Goal: Task Accomplishment & Management: Manage account settings

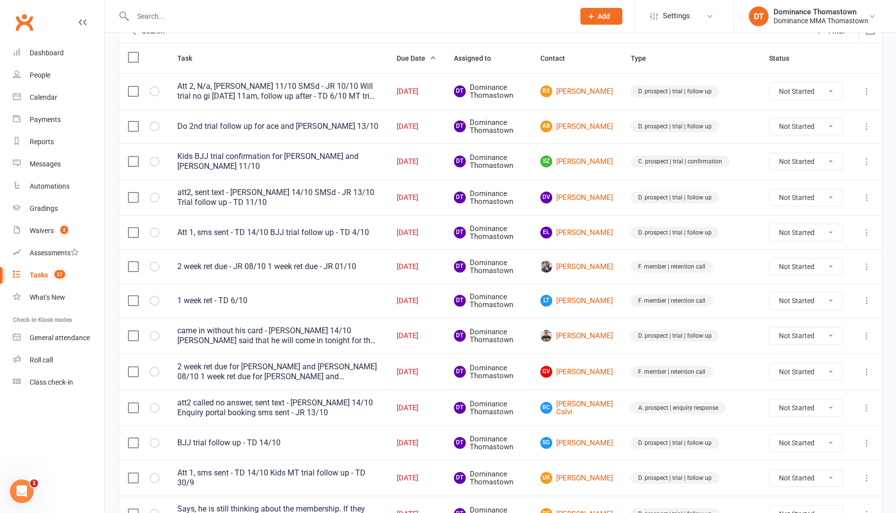
click at [144, 16] on input "text" at bounding box center [349, 16] width 438 height 14
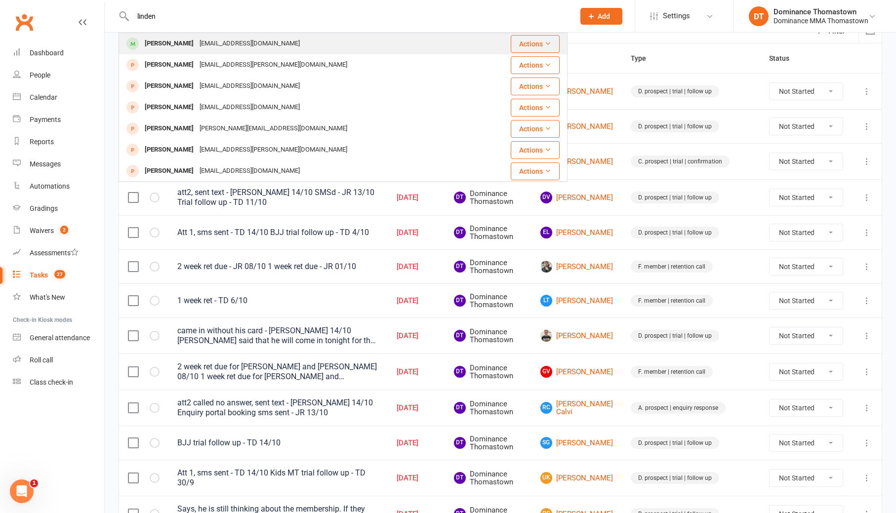
type input "linden"
click at [176, 51] on div "[PERSON_NAME] [EMAIL_ADDRESS][DOMAIN_NAME]" at bounding box center [300, 44] width 360 height 20
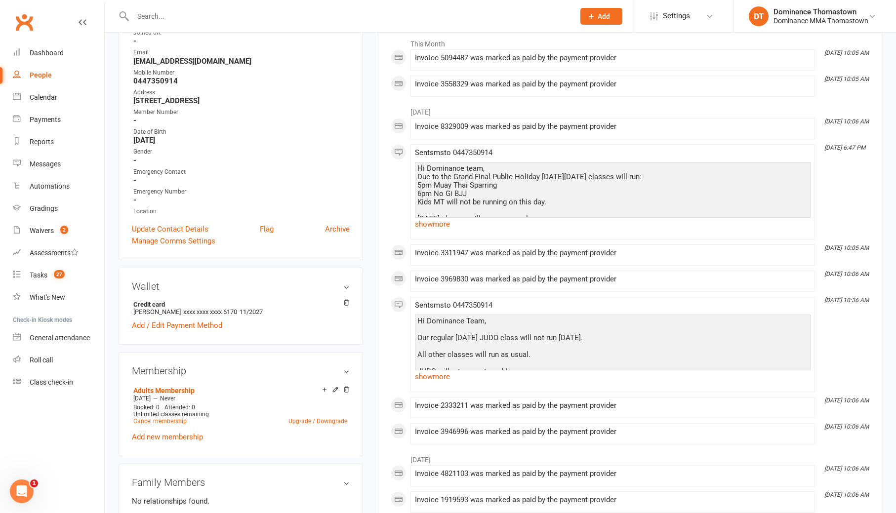
scroll to position [229, 0]
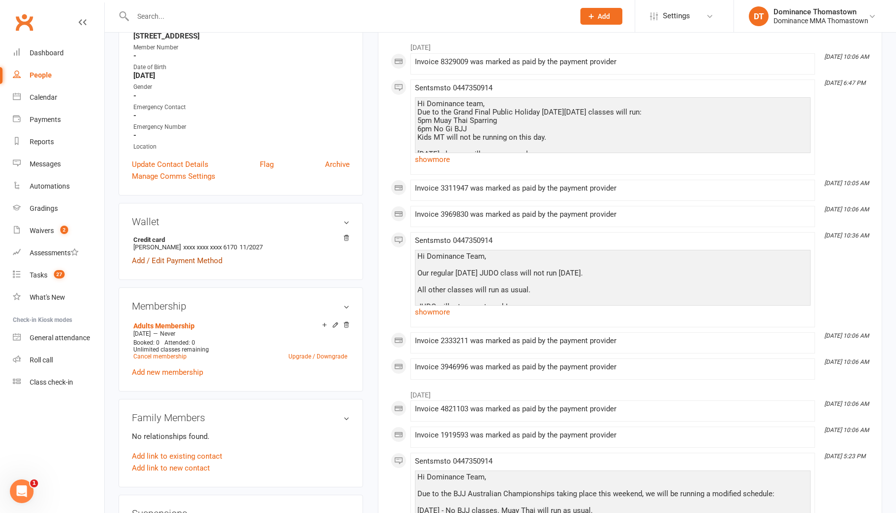
click at [213, 258] on link "Add / Edit Payment Method" at bounding box center [177, 261] width 90 height 12
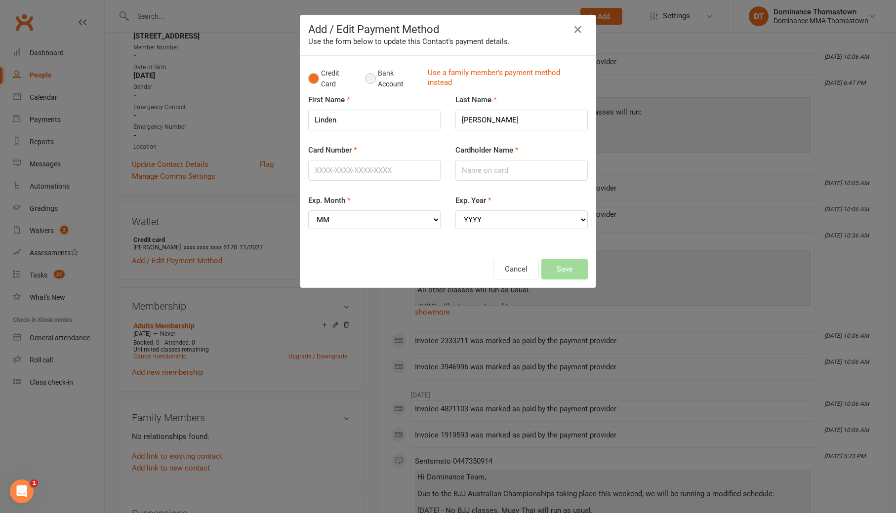
click at [375, 81] on button "Bank Account" at bounding box center [392, 79] width 55 height 30
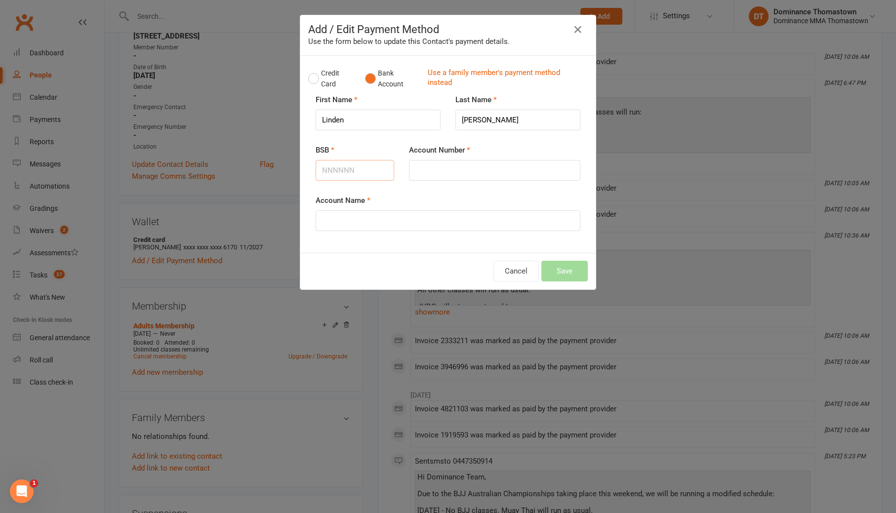
click at [376, 173] on input "BSB" at bounding box center [355, 170] width 79 height 21
type input "923100"
click at [484, 163] on input "Account Number" at bounding box center [494, 170] width 171 height 21
type input "301459327"
click at [432, 219] on input "Account Name" at bounding box center [448, 220] width 265 height 21
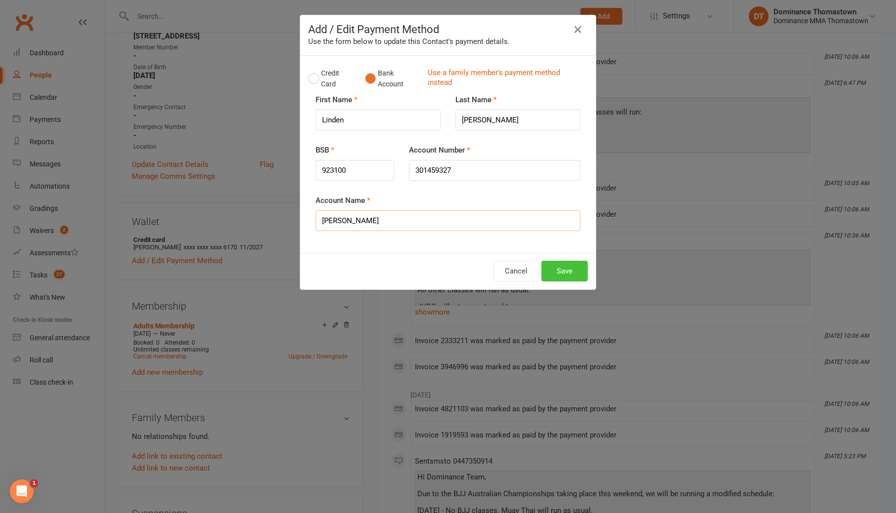
type input "[PERSON_NAME]"
click at [575, 275] on button "Save" at bounding box center [564, 271] width 46 height 21
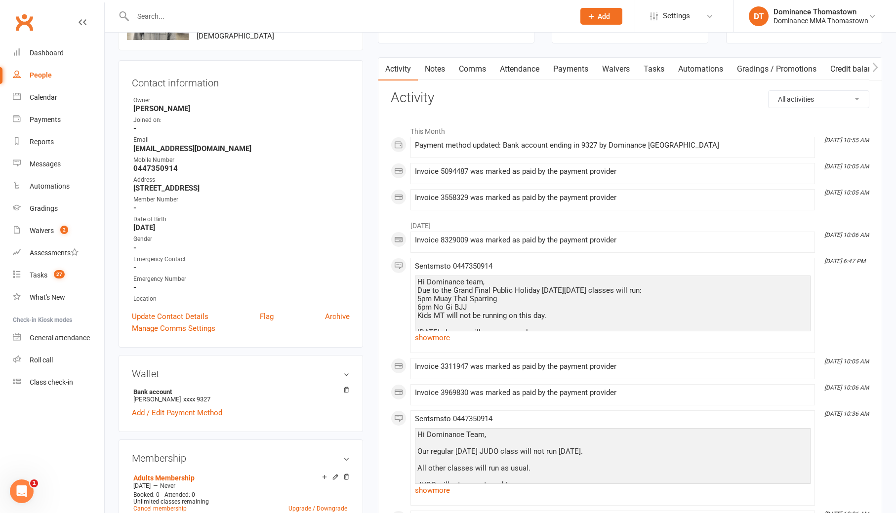
scroll to position [0, 0]
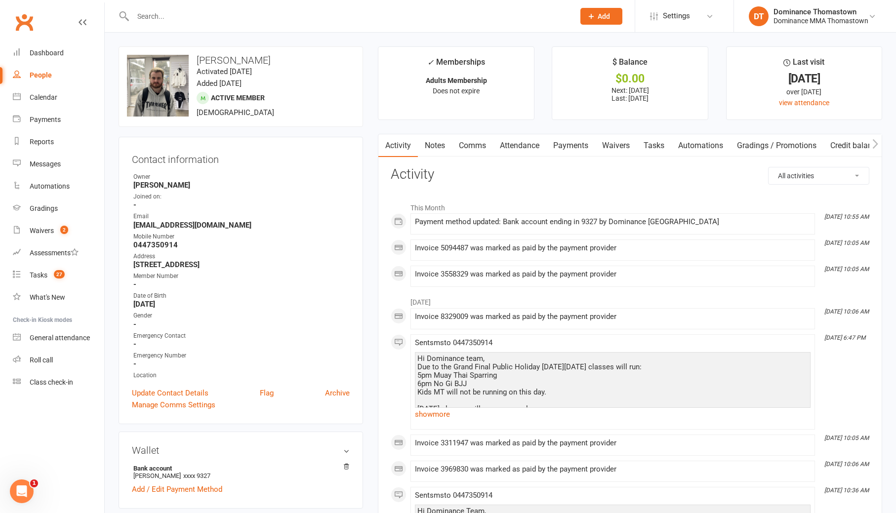
click at [573, 143] on link "Payments" at bounding box center [570, 145] width 49 height 23
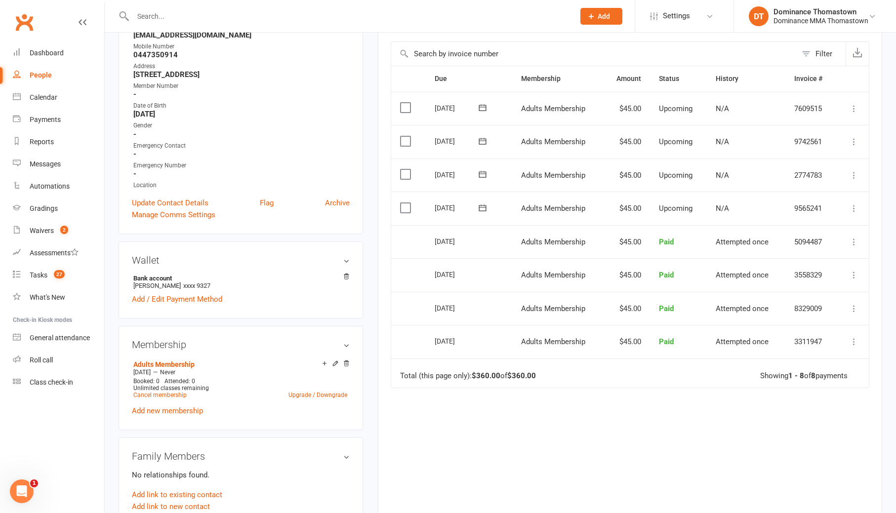
scroll to position [194, 0]
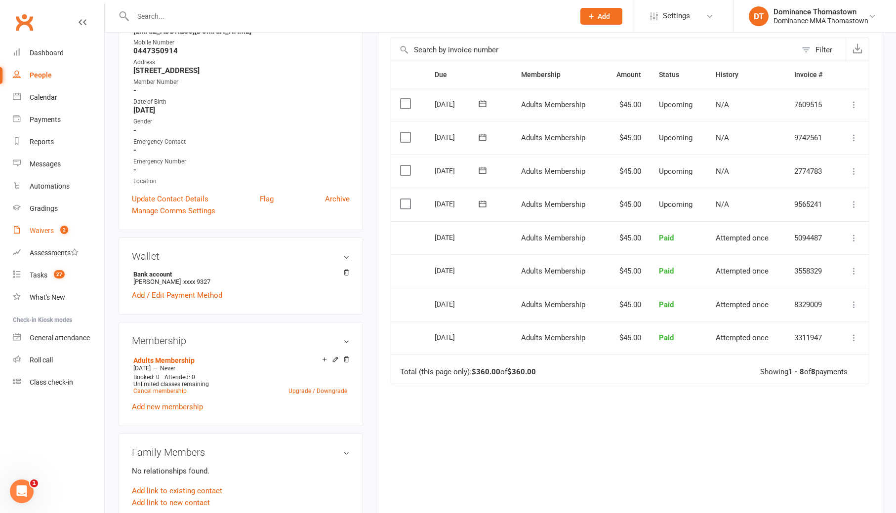
click at [72, 232] on link "Waivers 2" at bounding box center [58, 231] width 91 height 22
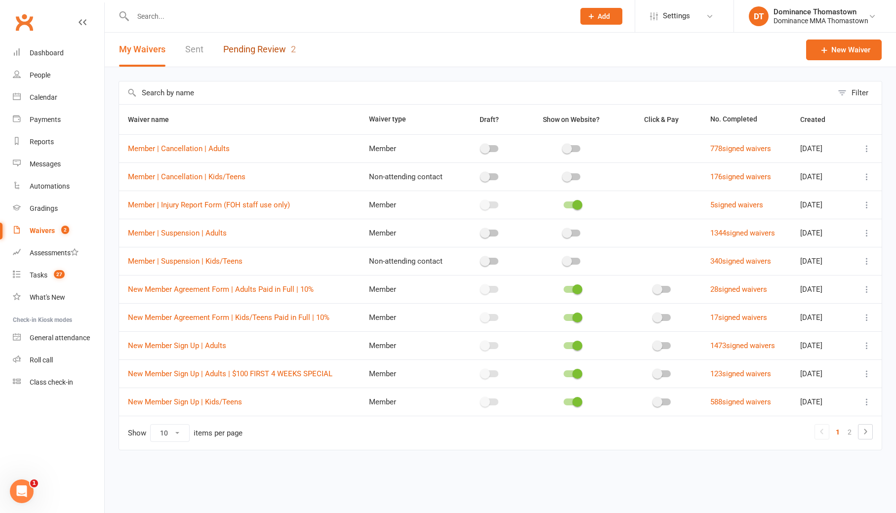
click at [277, 63] on link "Pending Review 2" at bounding box center [259, 50] width 73 height 34
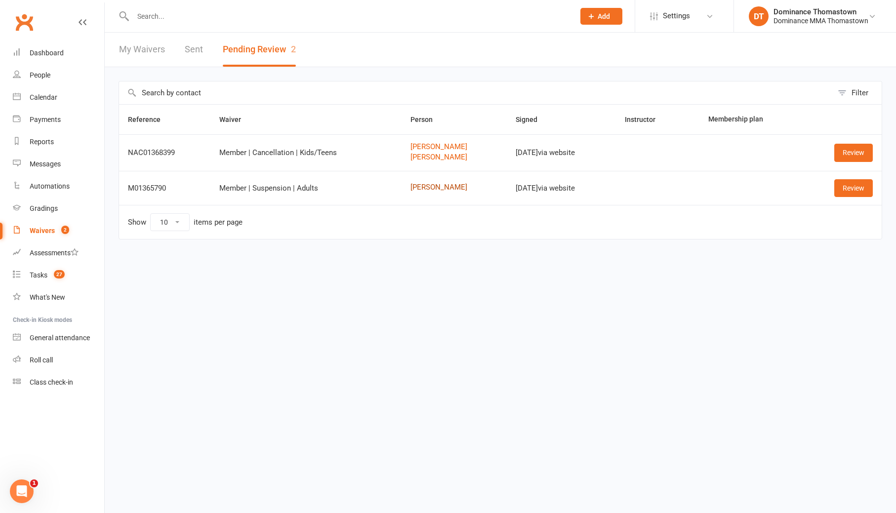
click at [443, 186] on link "[PERSON_NAME]" at bounding box center [453, 187] width 87 height 8
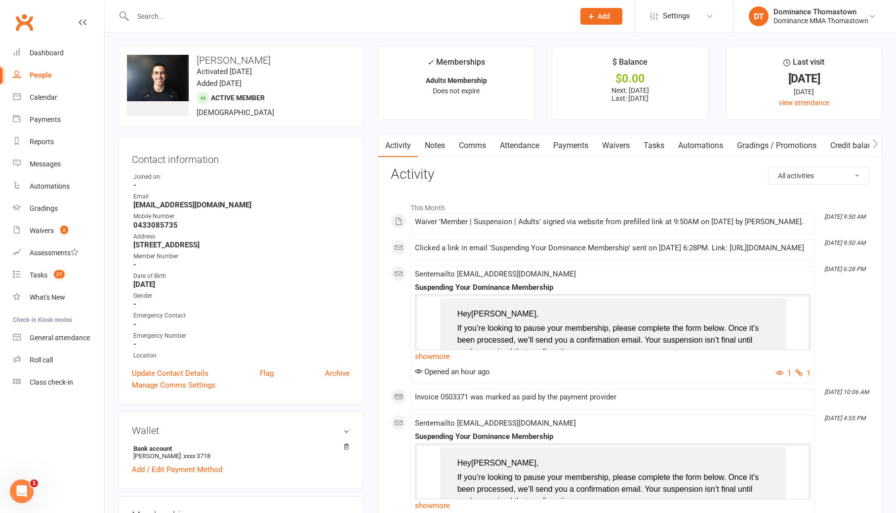
drag, startPoint x: 276, startPoint y: 61, endPoint x: 199, endPoint y: 63, distance: 77.1
click at [199, 63] on h3 "[PERSON_NAME]" at bounding box center [241, 60] width 228 height 11
copy h3 "[PERSON_NAME]"
click at [651, 147] on link "Tasks" at bounding box center [654, 145] width 35 height 23
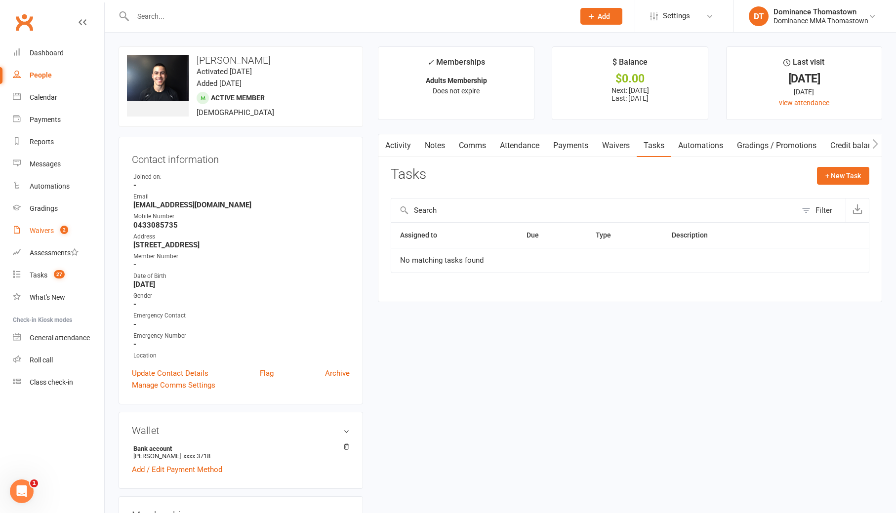
click at [64, 227] on span "2" at bounding box center [64, 230] width 8 height 8
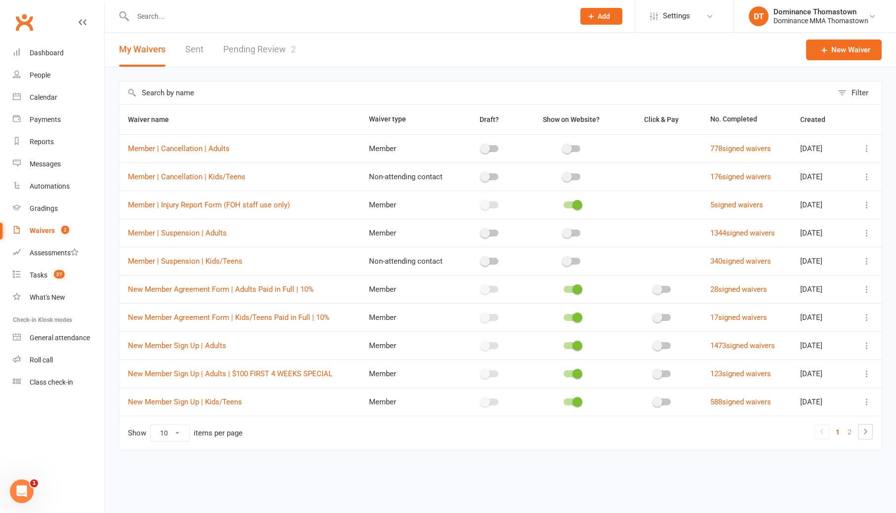
click at [234, 56] on link "Pending Review 2" at bounding box center [259, 50] width 73 height 34
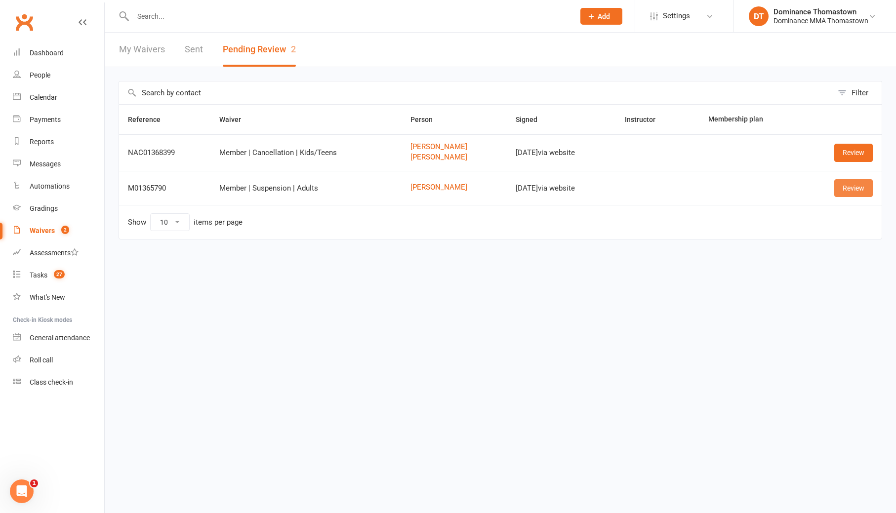
click at [857, 189] on link "Review" at bounding box center [853, 188] width 39 height 18
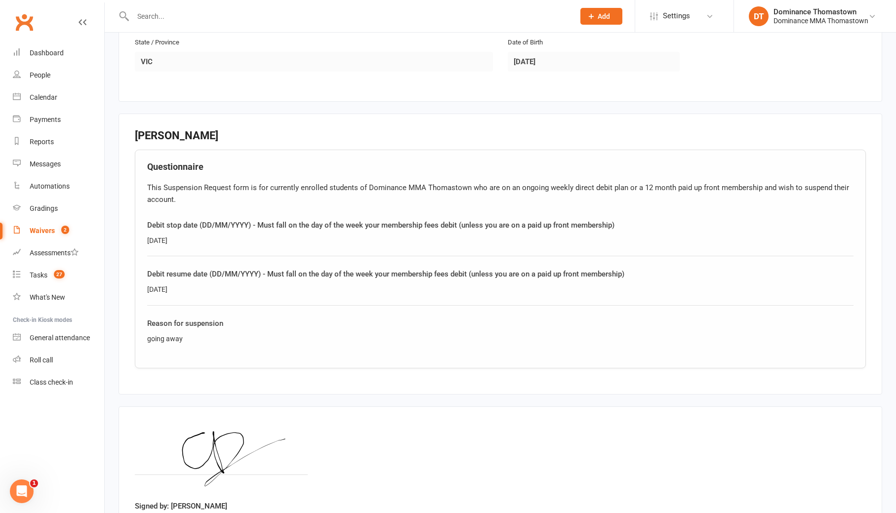
scroll to position [375, 0]
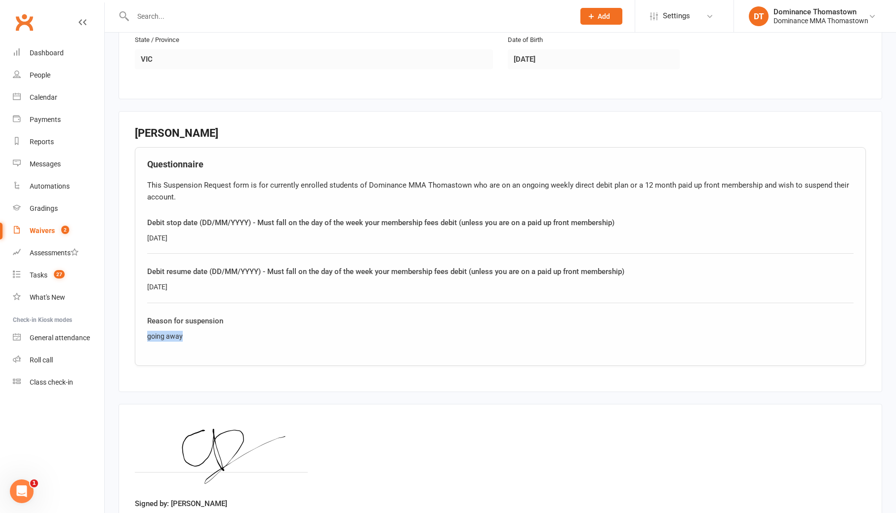
drag, startPoint x: 189, startPoint y: 335, endPoint x: 141, endPoint y: 334, distance: 47.9
click at [142, 334] on div "Questionnaire This Suspension Request form is for currently enrolled students o…" at bounding box center [500, 256] width 731 height 219
copy div "going away"
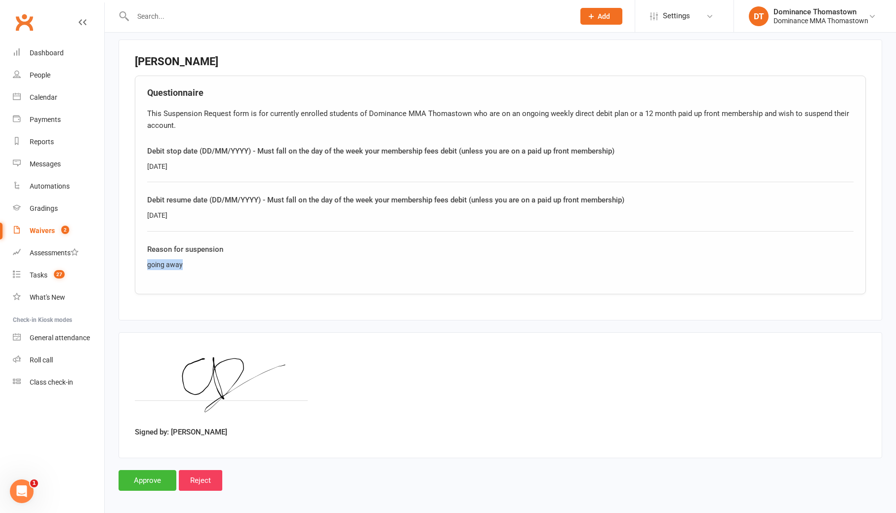
scroll to position [451, 0]
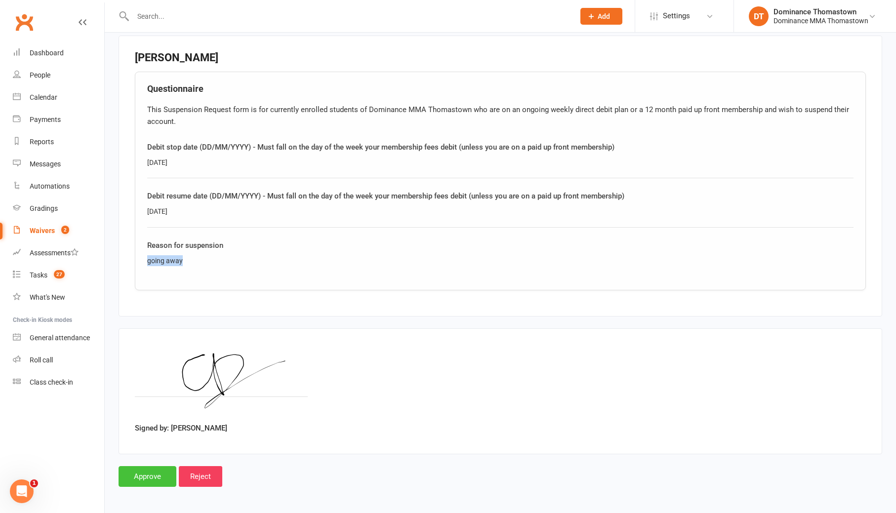
click at [148, 472] on input "Approve" at bounding box center [148, 476] width 58 height 21
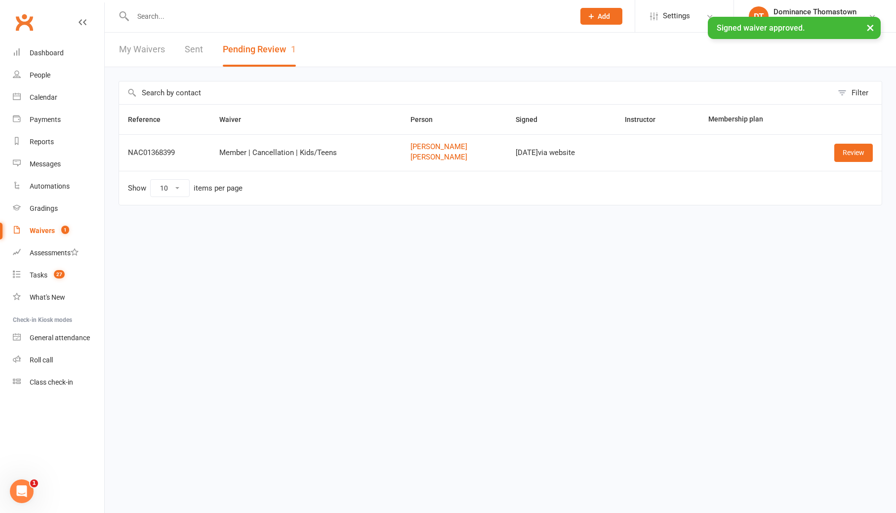
click at [157, 17] on div "× Signed waiver approved." at bounding box center [441, 17] width 883 height 0
click at [160, 13] on input "text" at bounding box center [349, 16] width 438 height 14
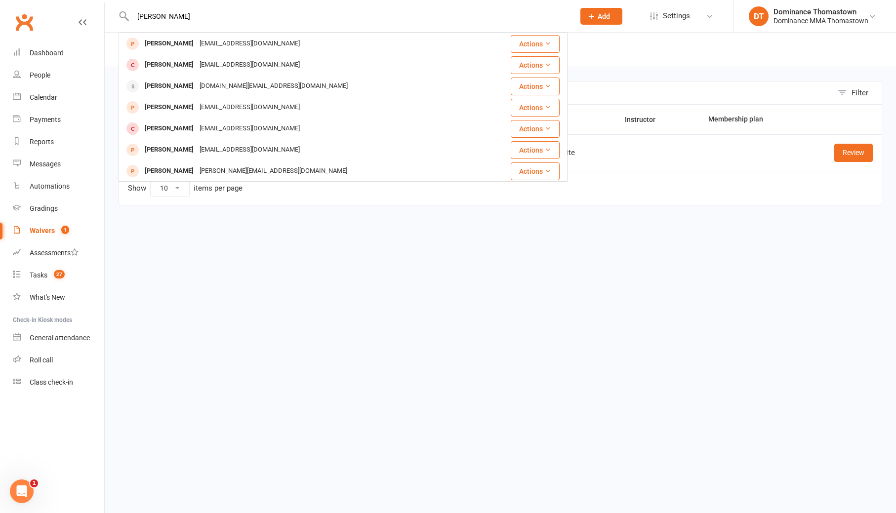
type input "[PERSON_NAME]"
click at [114, 234] on html "[PERSON_NAME] [EMAIL_ADDRESS][DOMAIN_NAME] Actions [PERSON_NAME] [EMAIL_ADDRESS…" at bounding box center [448, 123] width 896 height 247
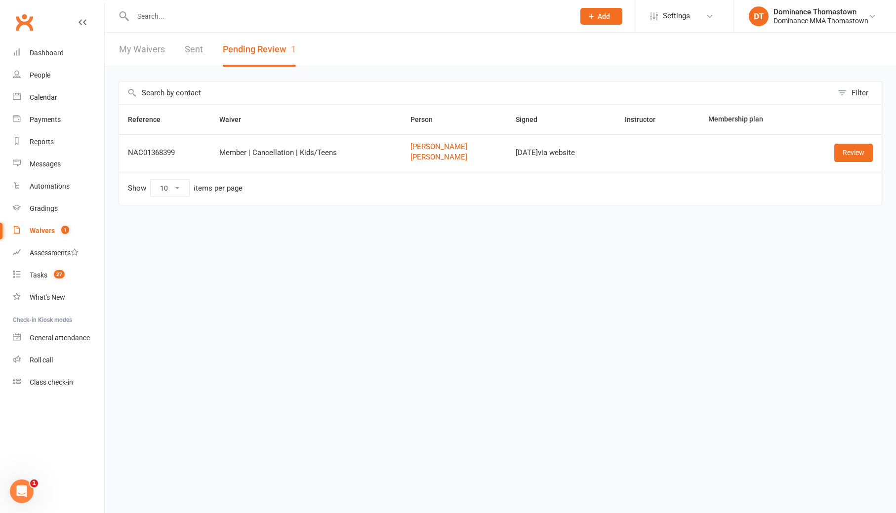
click at [72, 229] on link "Waivers 1" at bounding box center [58, 231] width 91 height 22
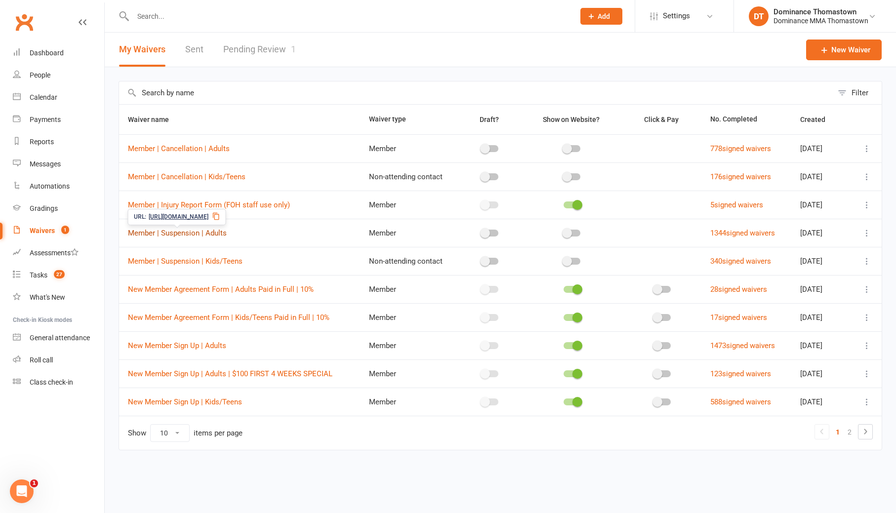
click at [210, 233] on link "Member | Suspension | Adults" at bounding box center [177, 233] width 99 height 9
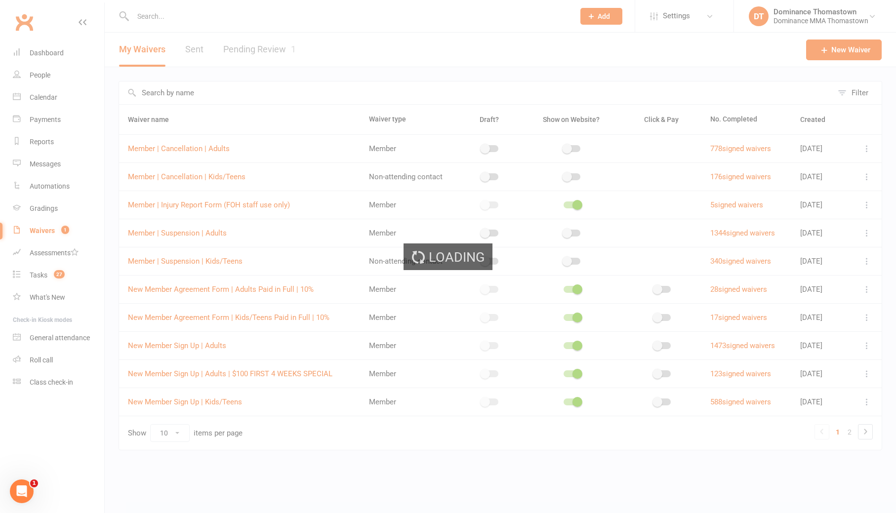
select select "do_not_copy_answers"
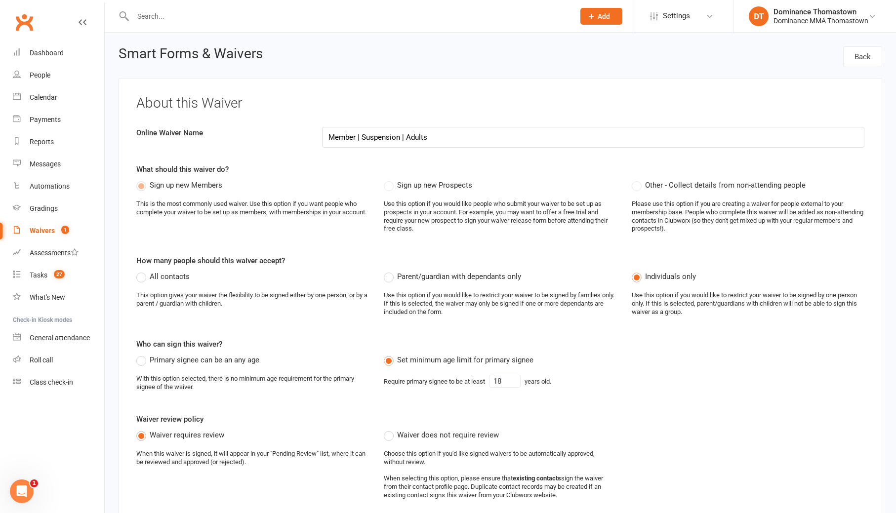
click at [80, 235] on link "Waivers 1" at bounding box center [58, 231] width 91 height 22
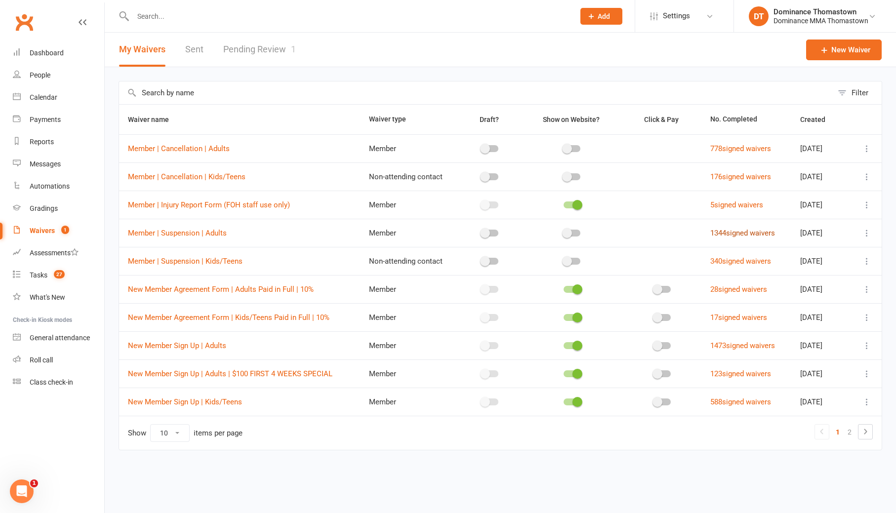
click at [724, 234] on link "1344 signed waivers" at bounding box center [742, 233] width 65 height 9
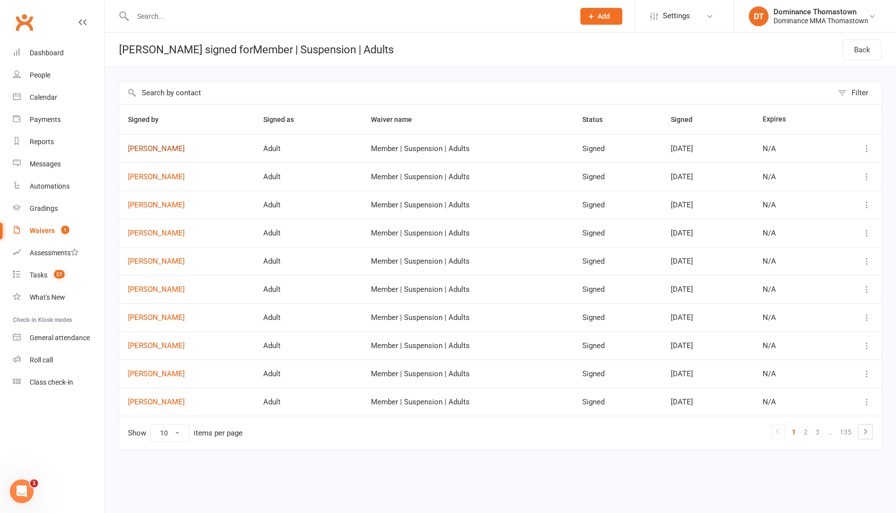
click at [168, 145] on link "[PERSON_NAME]" at bounding box center [187, 149] width 118 height 8
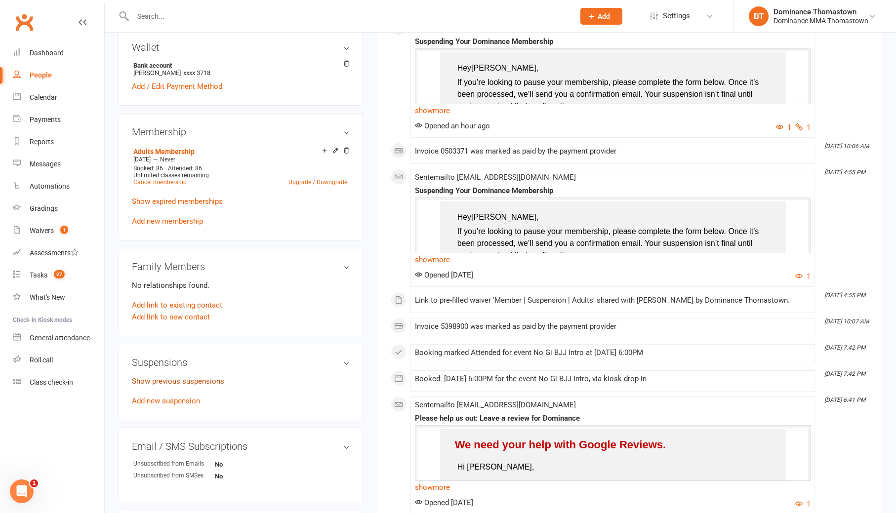
scroll to position [386, 0]
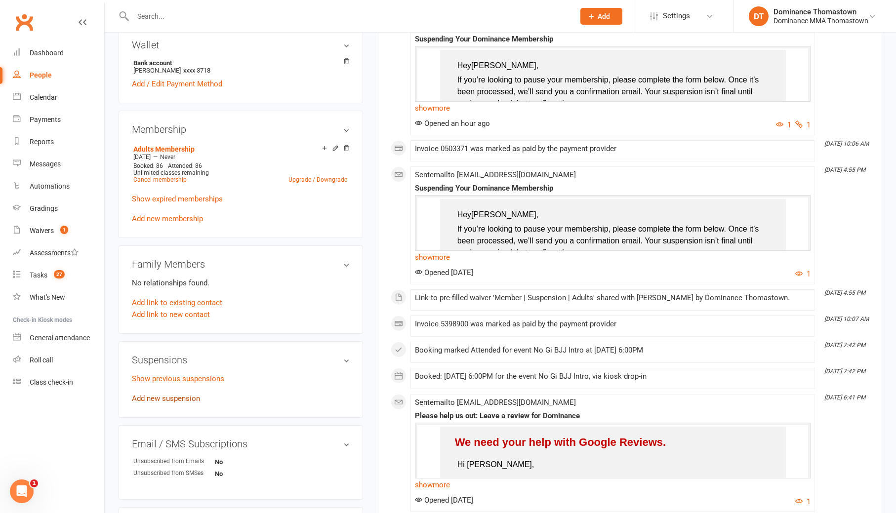
click at [161, 394] on link "Add new suspension" at bounding box center [166, 398] width 68 height 9
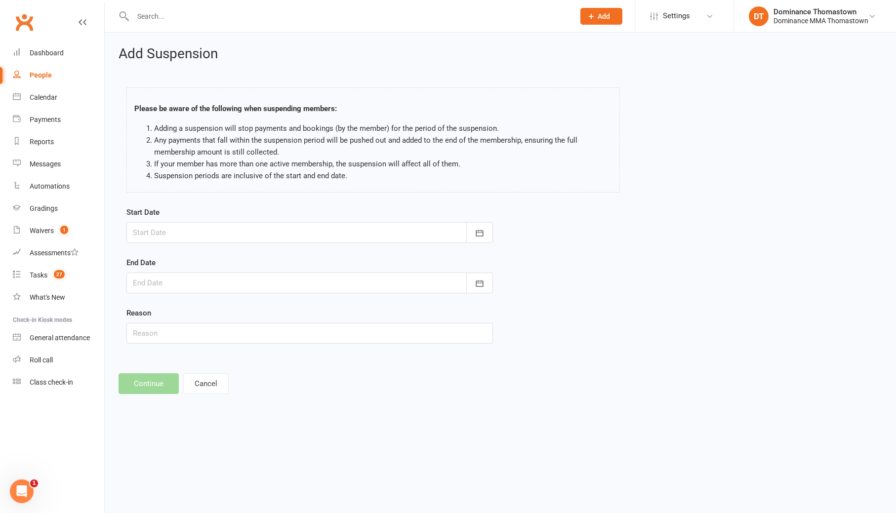
click at [152, 237] on div at bounding box center [309, 232] width 366 height 21
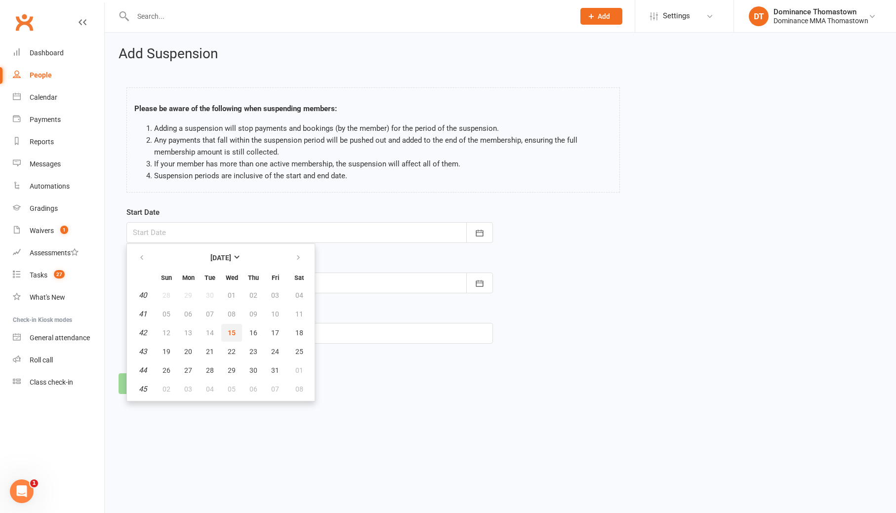
click at [232, 331] on span "15" at bounding box center [232, 333] width 8 height 8
type input "[DATE]"
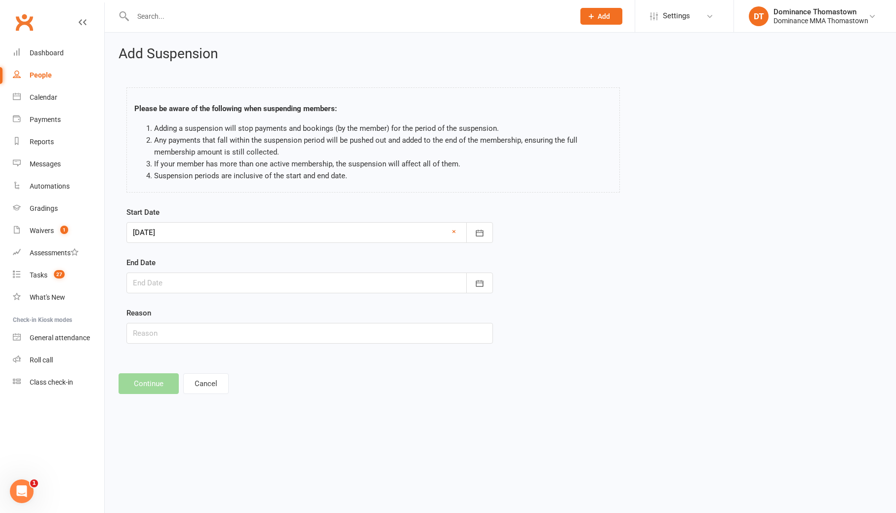
drag, startPoint x: 173, startPoint y: 286, endPoint x: 177, endPoint y: 293, distance: 7.7
click at [173, 287] on div at bounding box center [309, 283] width 366 height 21
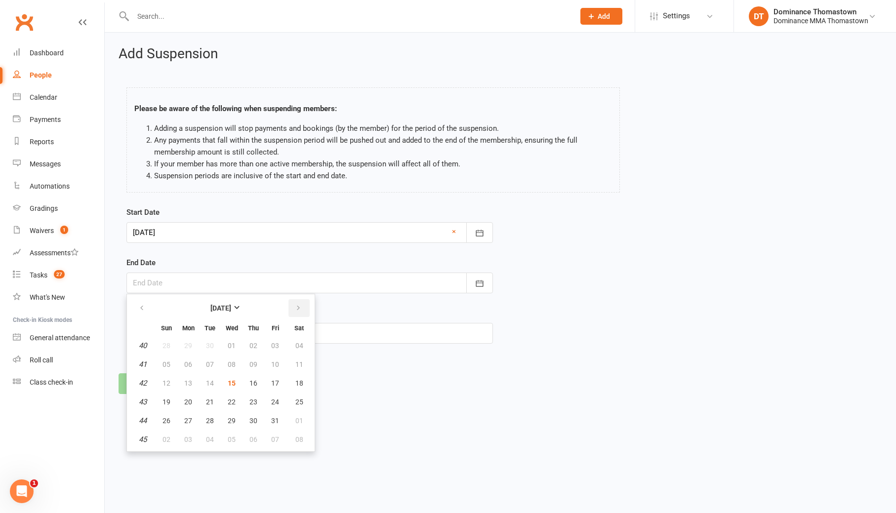
click at [289, 307] on button "button" at bounding box center [298, 308] width 21 height 18
click at [188, 363] on span "03" at bounding box center [188, 365] width 8 height 8
type input "[DATE]"
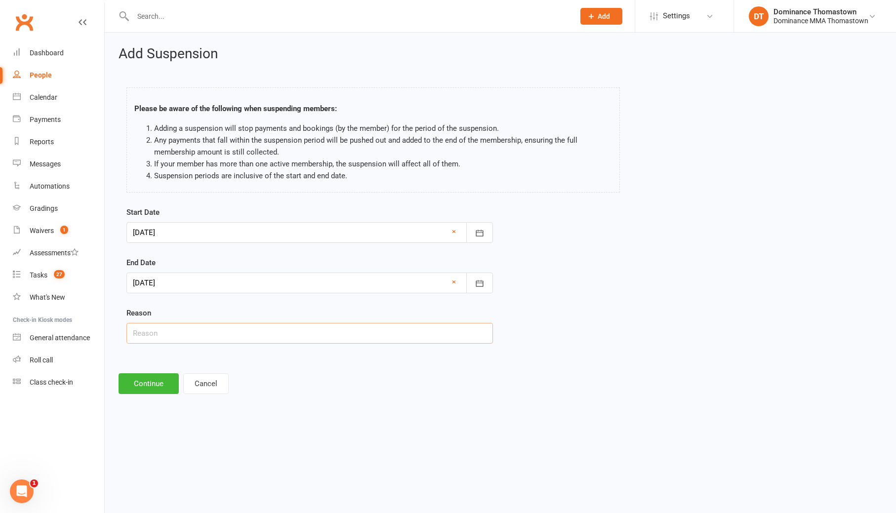
click at [175, 330] on input "text" at bounding box center [309, 333] width 366 height 21
paste input "going away"
type input "going away"
click at [161, 390] on button "Continue" at bounding box center [149, 383] width 60 height 21
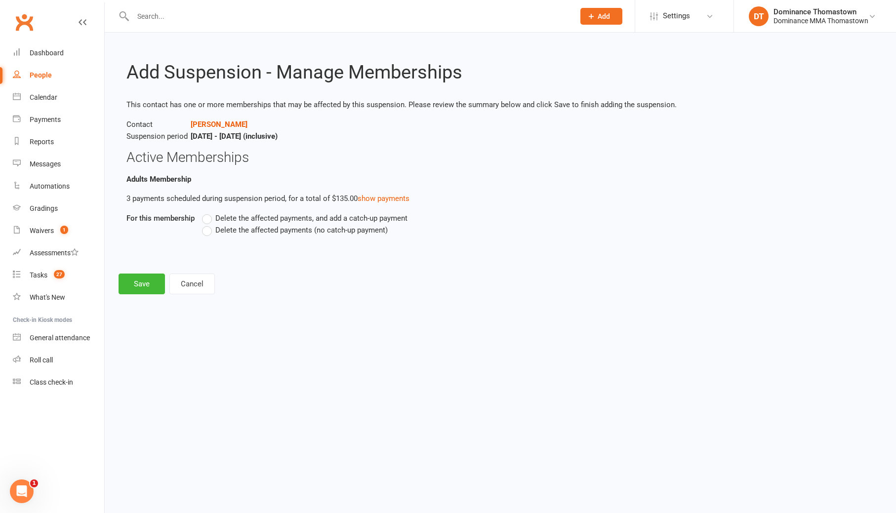
drag, startPoint x: 212, startPoint y: 228, endPoint x: 204, endPoint y: 233, distance: 9.1
click at [212, 229] on label "Delete the affected payments (no catch-up payment)" at bounding box center [295, 230] width 186 height 12
click at [208, 224] on input "Delete the affected payments (no catch-up payment)" at bounding box center [205, 224] width 6 height 0
click at [139, 285] on button "Save" at bounding box center [142, 284] width 46 height 21
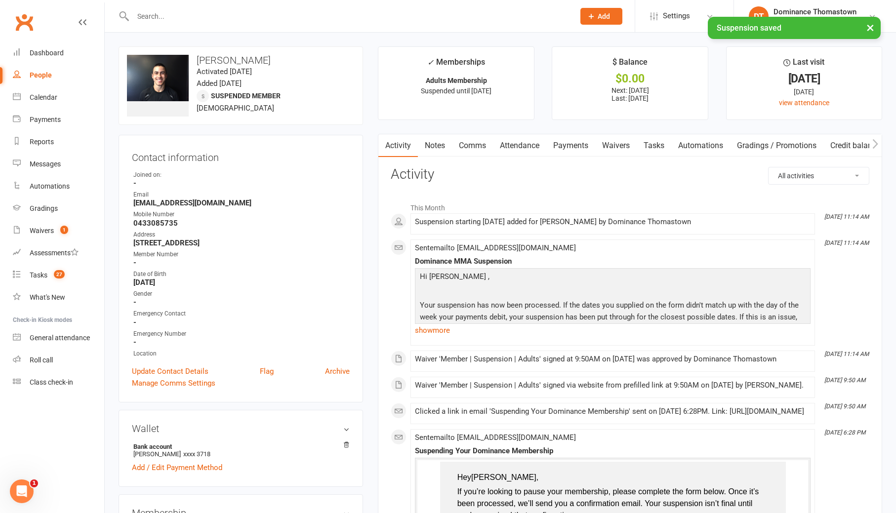
click at [565, 148] on link "Payments" at bounding box center [570, 145] width 49 height 23
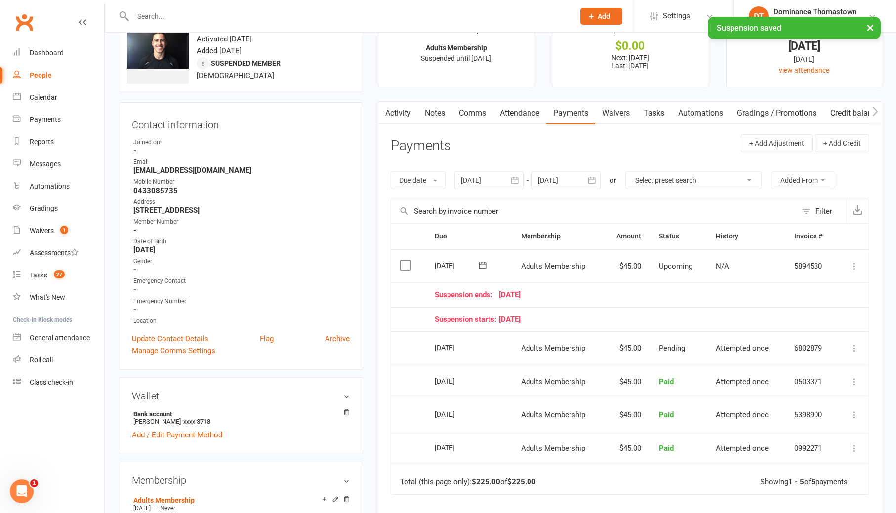
scroll to position [34, 0]
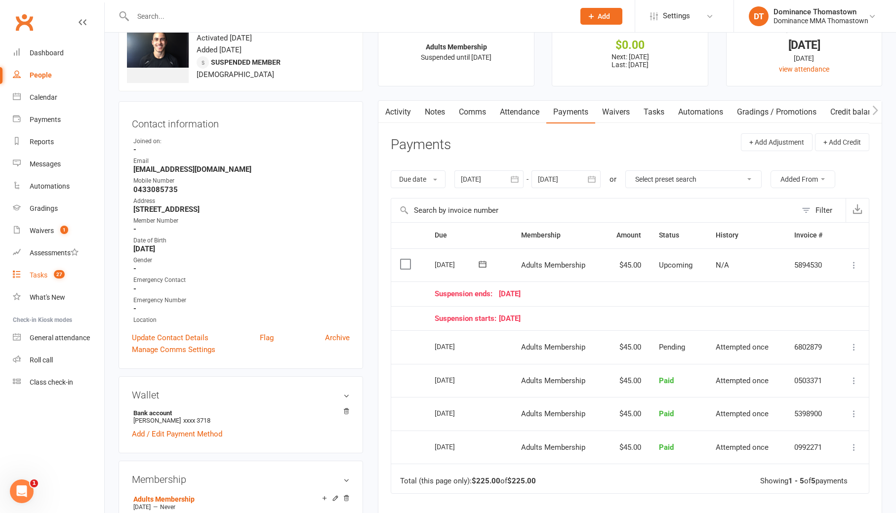
click at [79, 274] on link "Tasks 27" at bounding box center [58, 275] width 91 height 22
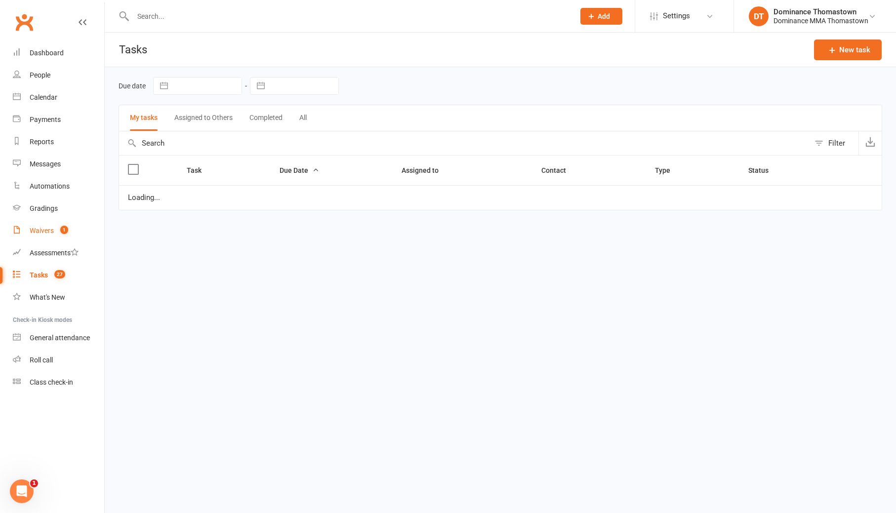
click at [74, 231] on link "Waivers 1" at bounding box center [58, 231] width 91 height 22
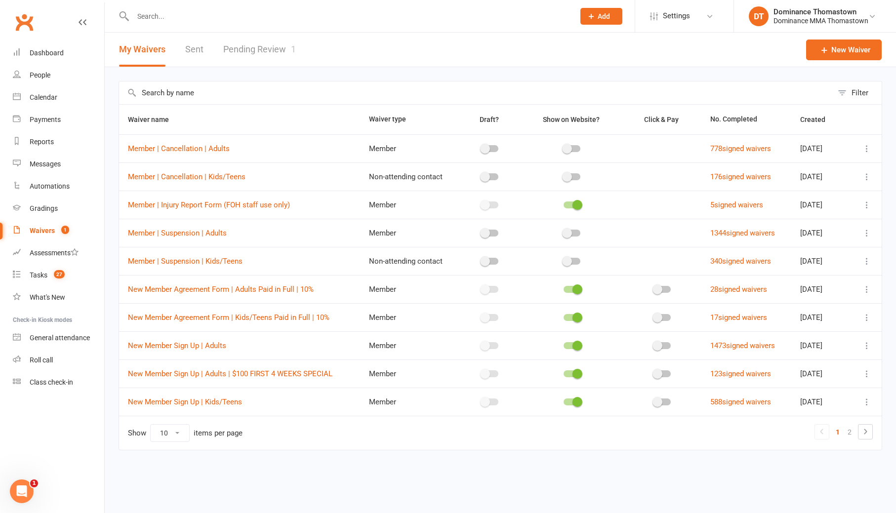
click at [242, 59] on link "Pending Review 1" at bounding box center [259, 50] width 73 height 34
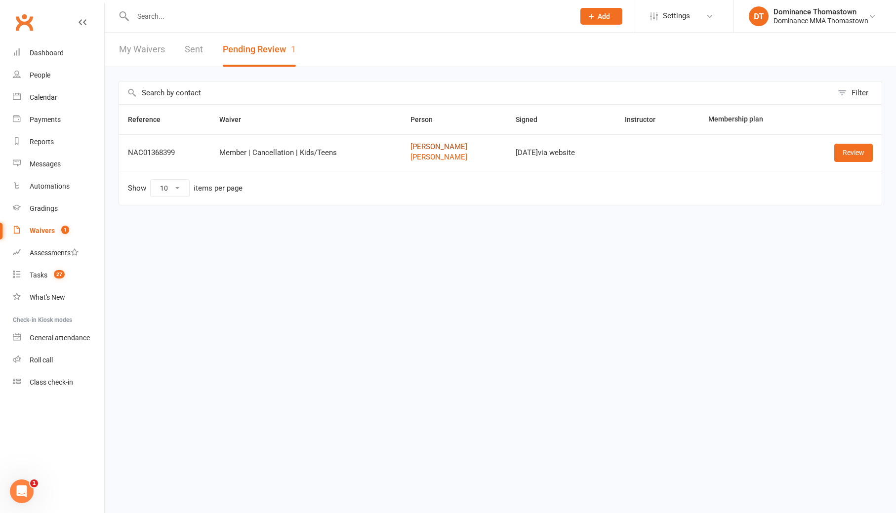
click at [431, 147] on link "[PERSON_NAME]" at bounding box center [453, 147] width 87 height 8
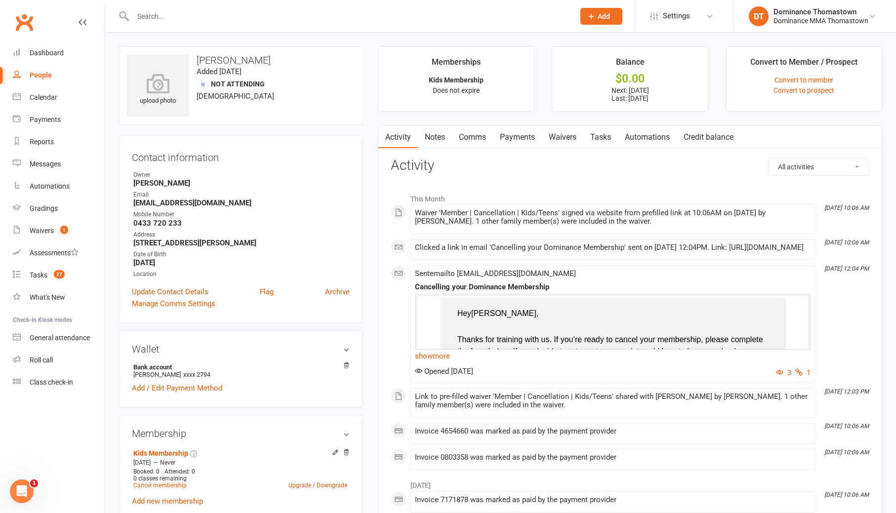
click at [524, 138] on link "Payments" at bounding box center [517, 137] width 49 height 23
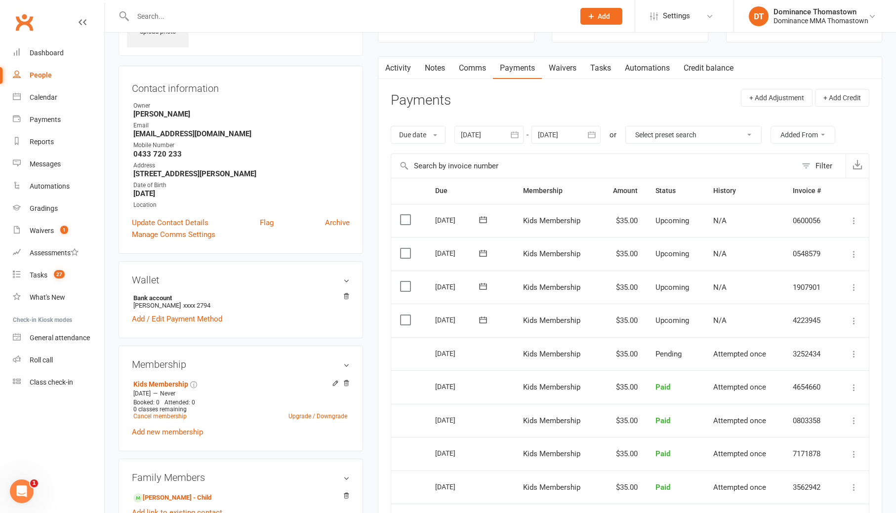
scroll to position [76, 0]
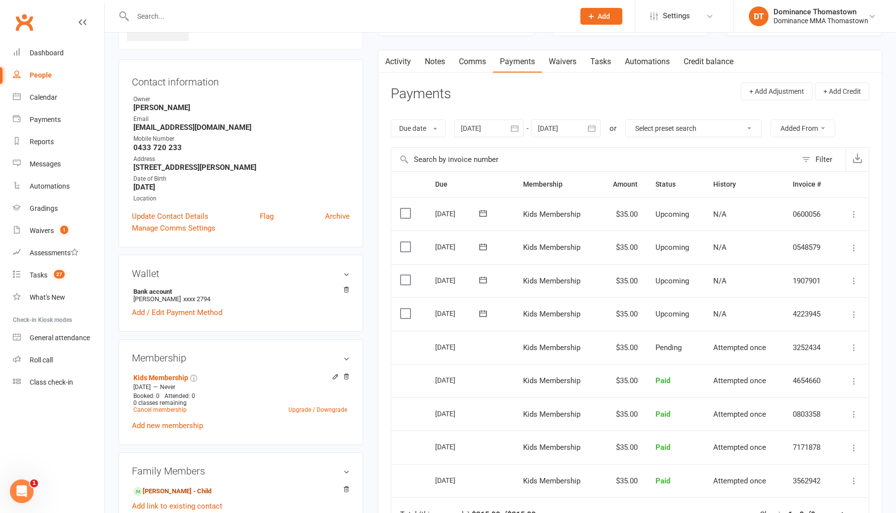
click at [187, 488] on link "[PERSON_NAME] - Child" at bounding box center [172, 492] width 78 height 10
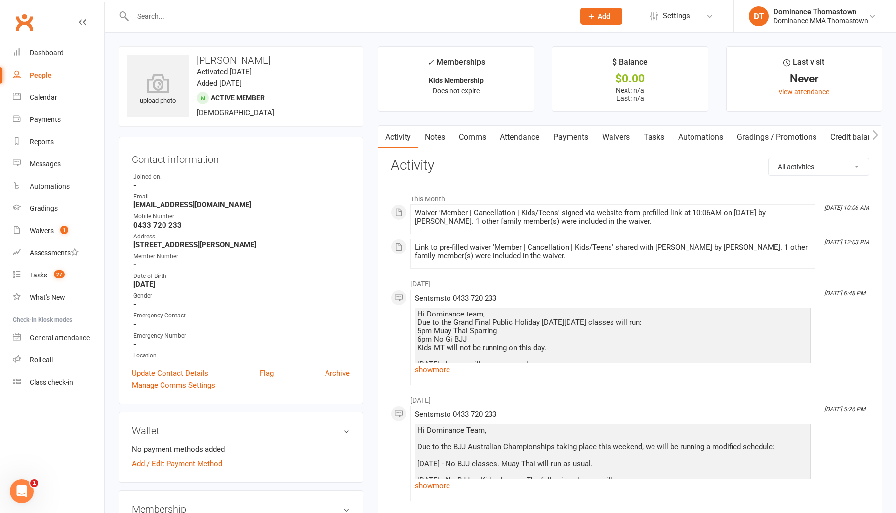
click at [565, 144] on link "Payments" at bounding box center [570, 137] width 49 height 23
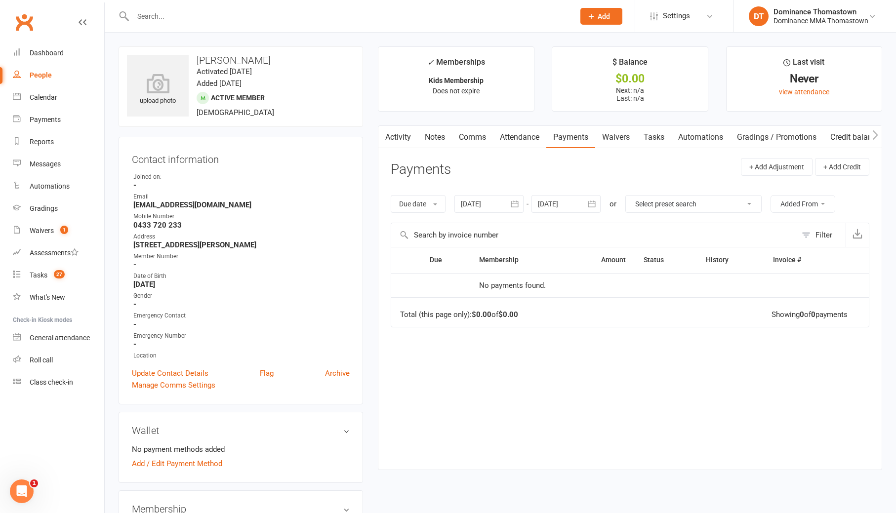
click at [532, 149] on div "Activity Notes Comms Attendance Payments Waivers Tasks Automations Gradings / P…" at bounding box center [630, 297] width 504 height 345
click at [531, 146] on link "Attendance" at bounding box center [519, 137] width 53 height 23
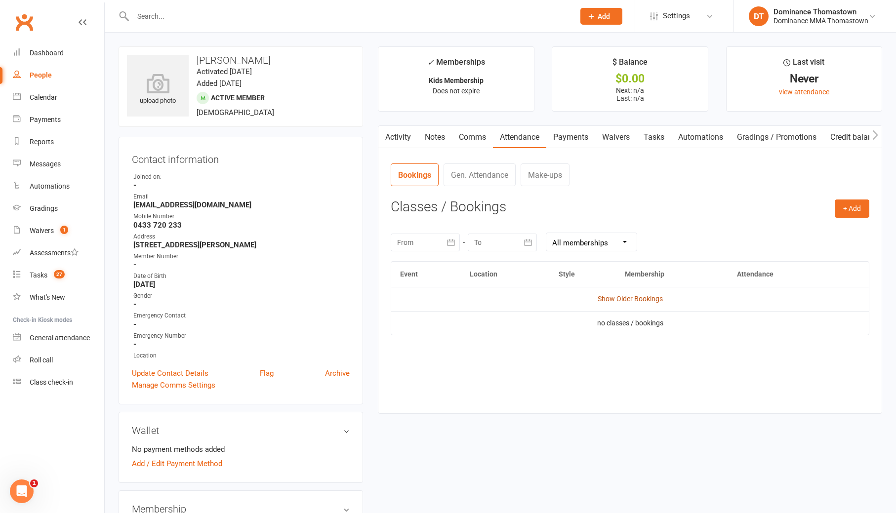
click at [623, 300] on link "Show Older Bookings" at bounding box center [630, 299] width 65 height 8
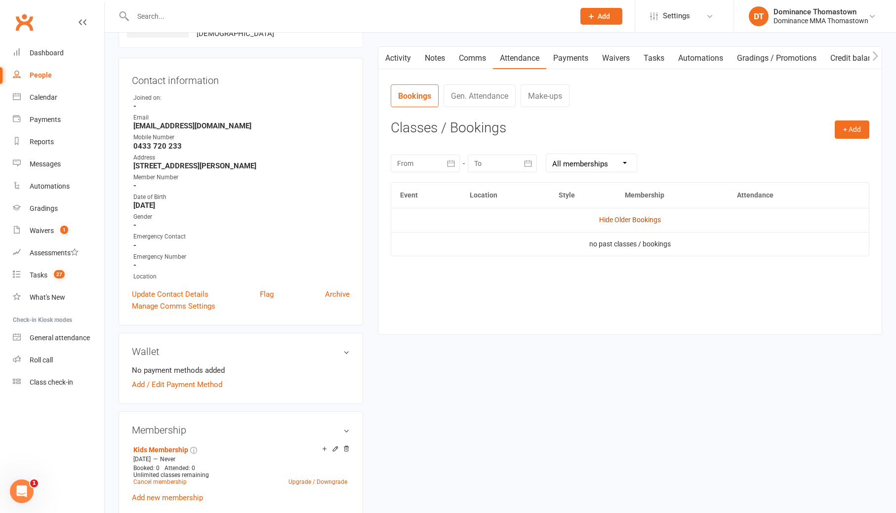
click at [608, 219] on link "Hide Older Bookings" at bounding box center [630, 220] width 62 height 8
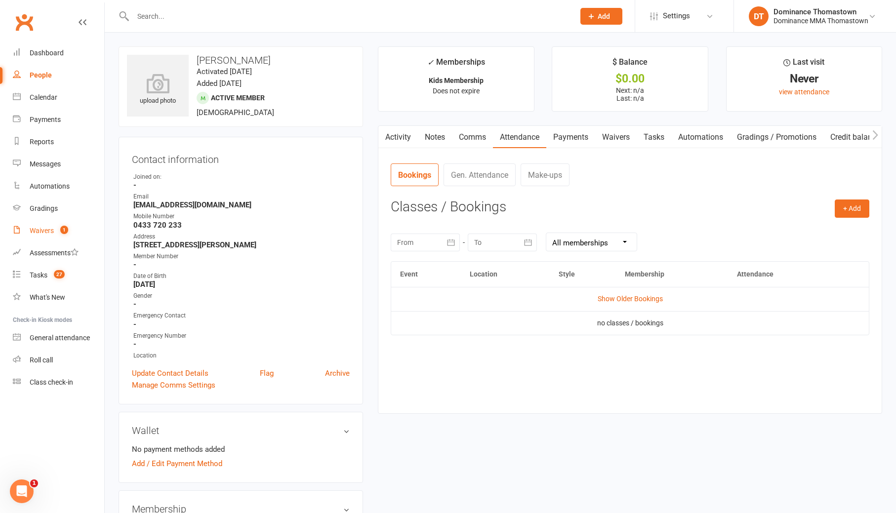
click at [60, 233] on count-badge "1" at bounding box center [61, 231] width 13 height 8
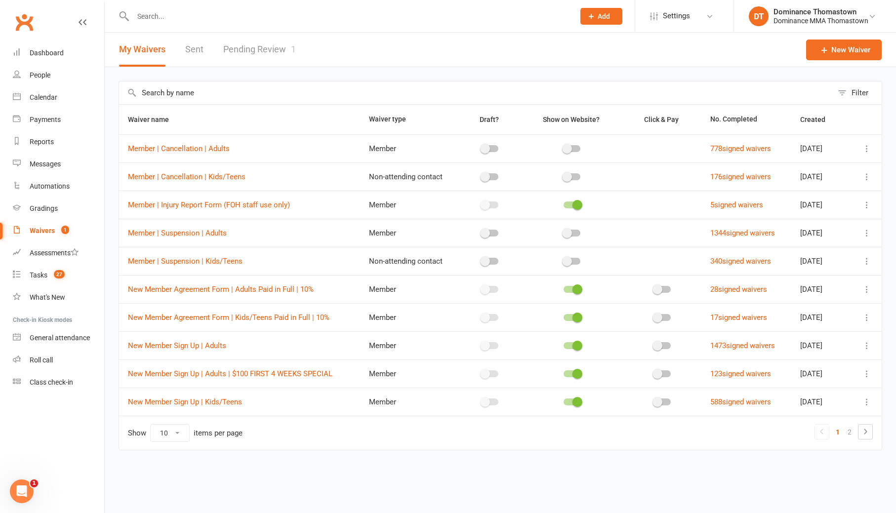
click at [254, 53] on link "Pending Review 1" at bounding box center [259, 50] width 73 height 34
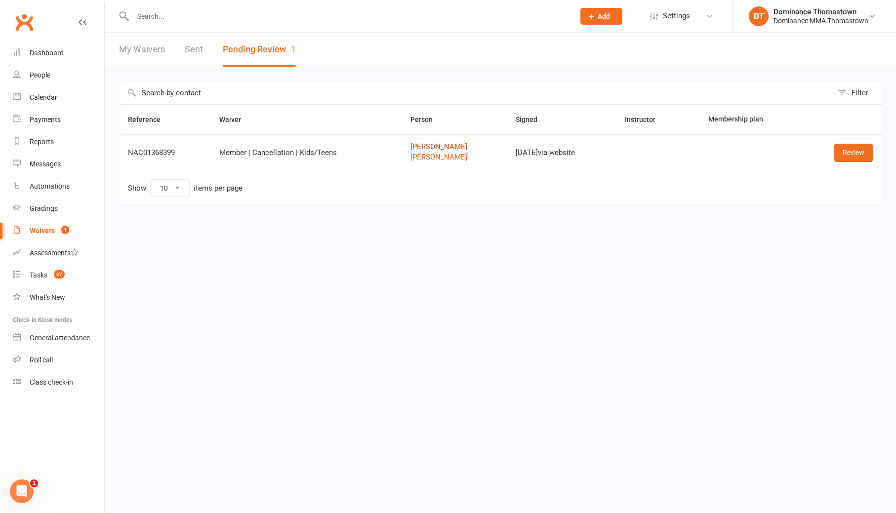
click at [429, 146] on link "[PERSON_NAME]" at bounding box center [453, 147] width 87 height 8
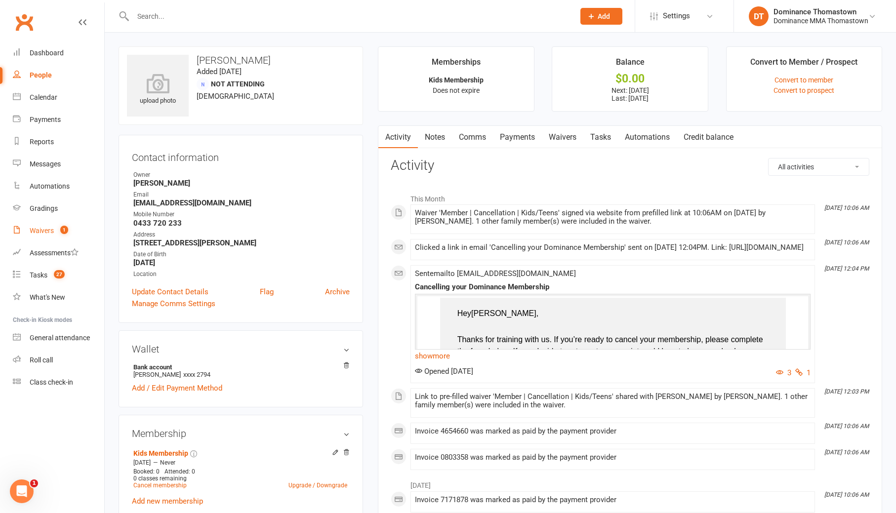
click at [59, 226] on link "Waivers 1" at bounding box center [58, 231] width 91 height 22
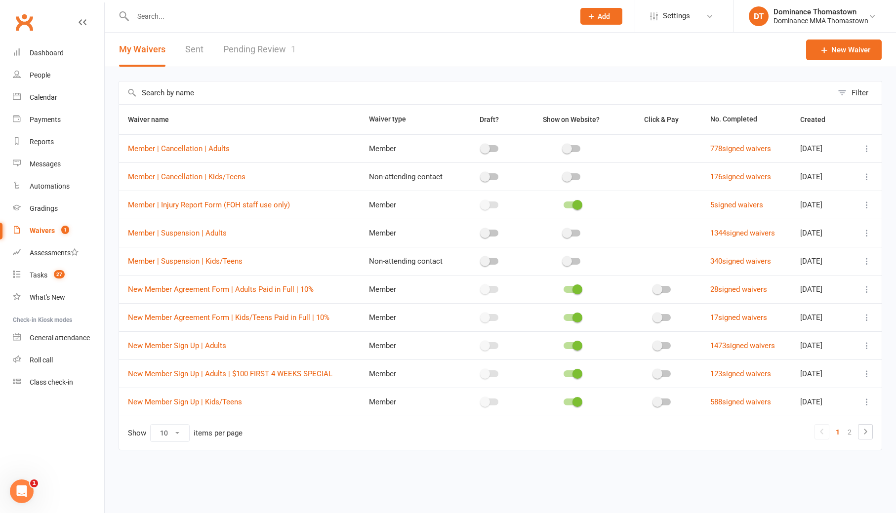
click at [263, 54] on link "Pending Review 1" at bounding box center [259, 50] width 73 height 34
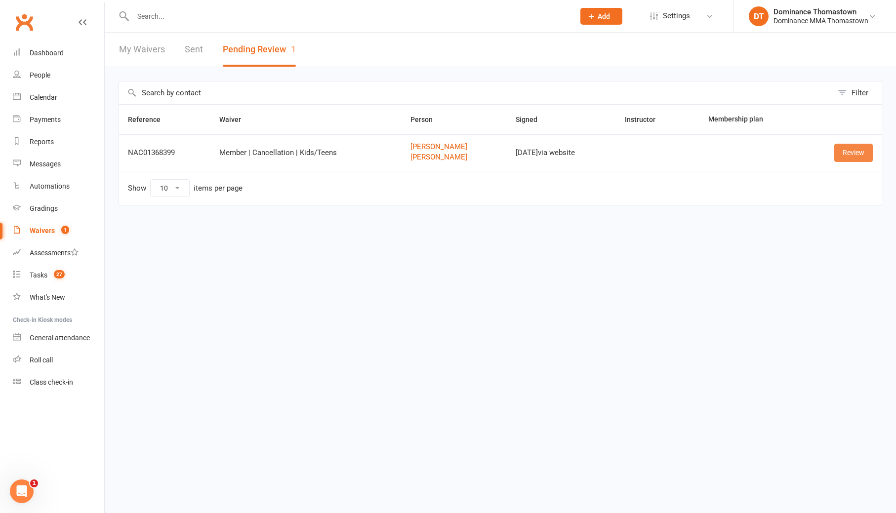
click at [843, 150] on link "Review" at bounding box center [853, 153] width 39 height 18
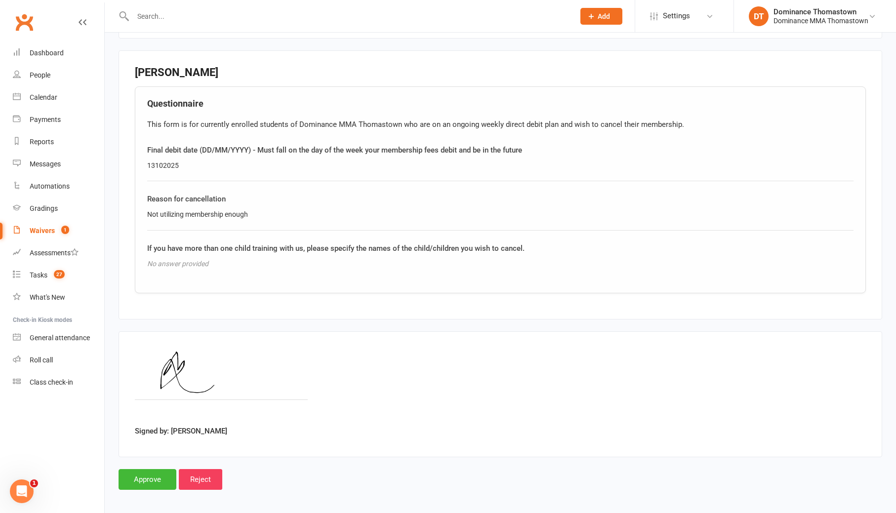
scroll to position [813, 0]
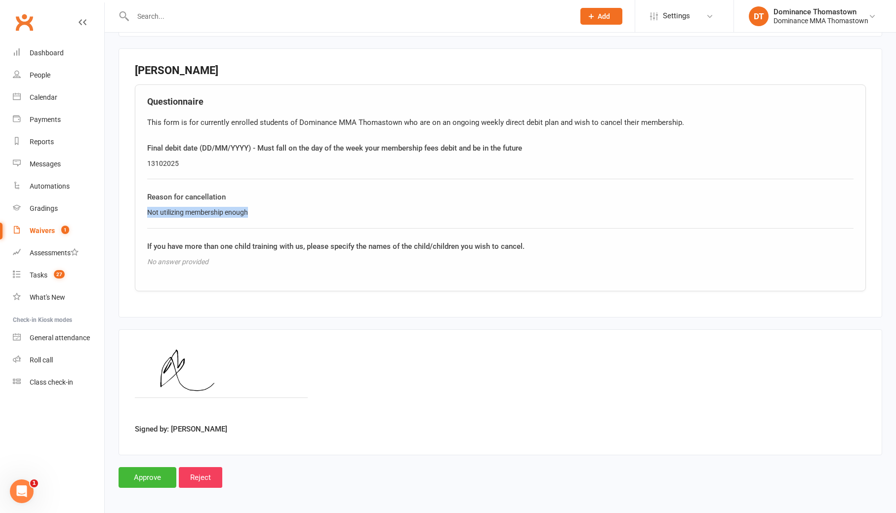
drag, startPoint x: 265, startPoint y: 211, endPoint x: 139, endPoint y: 209, distance: 126.0
click at [140, 210] on div "Questionnaire This form is for currently enrolled students of Dominance MMA Tho…" at bounding box center [500, 187] width 731 height 207
copy div "Not utilizing membership enough"
click at [153, 477] on input "Approve" at bounding box center [148, 477] width 58 height 21
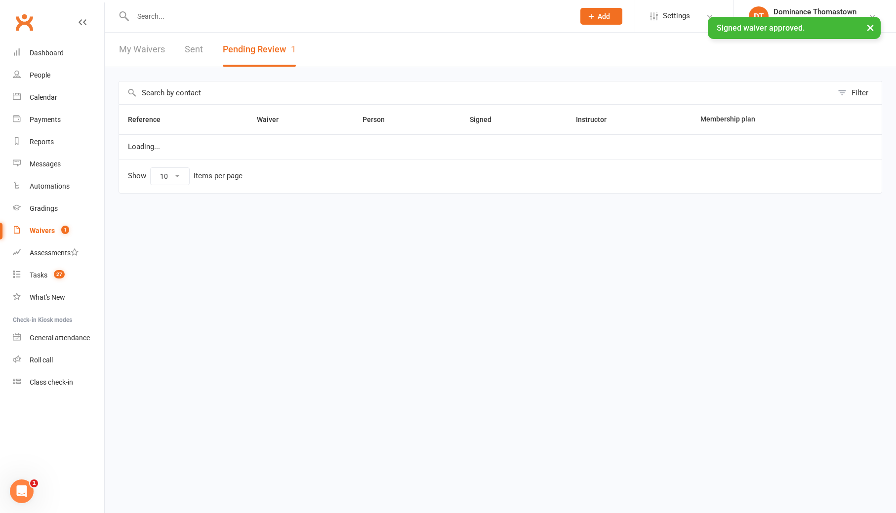
click at [171, 15] on input "text" at bounding box center [349, 16] width 438 height 14
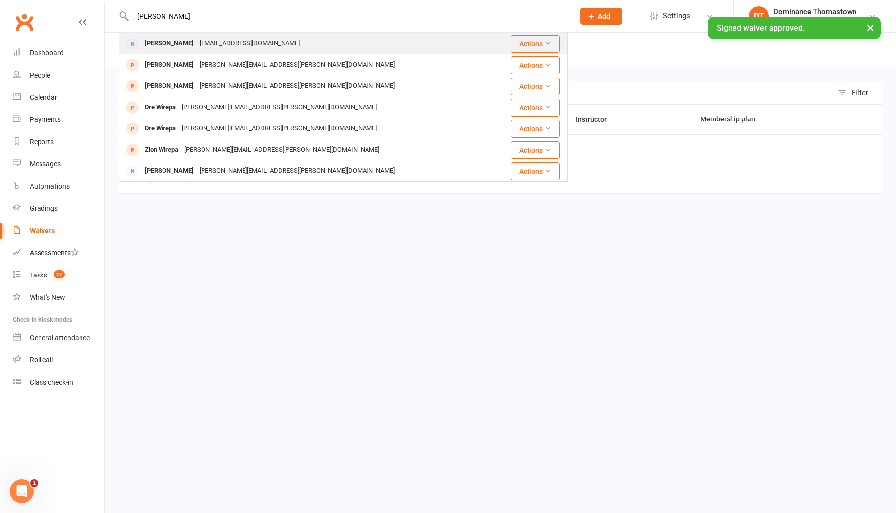
type input "[PERSON_NAME]"
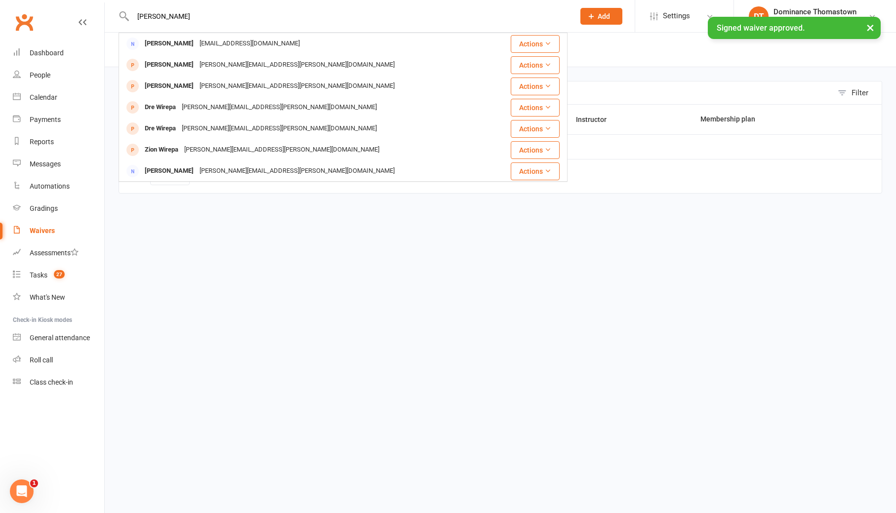
click at [197, 45] on div "[EMAIL_ADDRESS][DOMAIN_NAME]" at bounding box center [250, 44] width 106 height 14
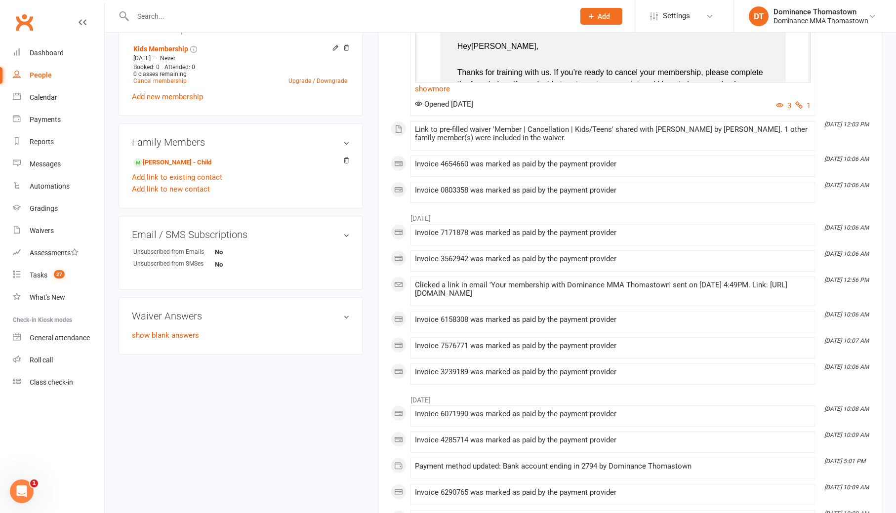
scroll to position [348, 0]
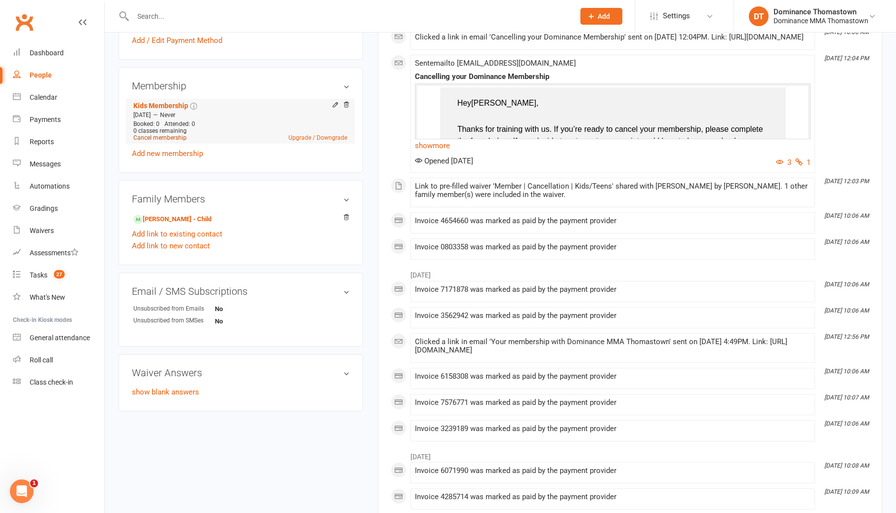
click at [167, 137] on link "Cancel membership" at bounding box center [159, 137] width 53 height 7
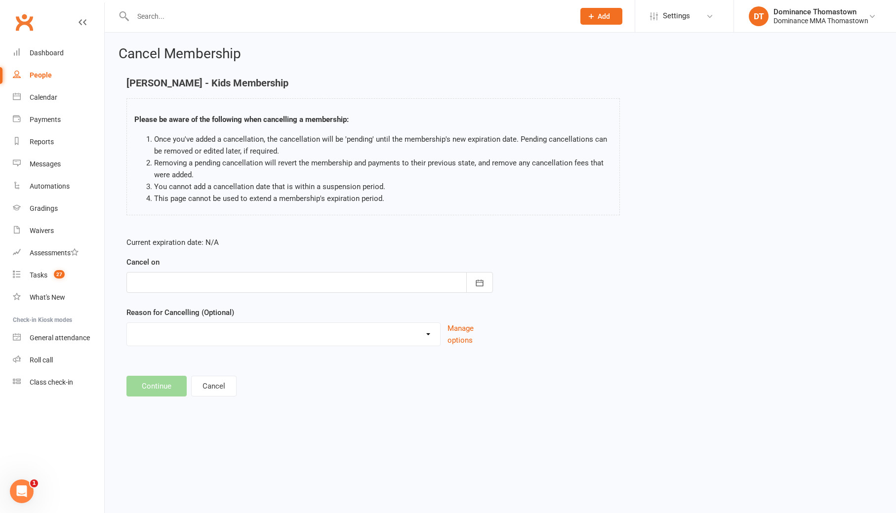
click at [286, 280] on div at bounding box center [309, 282] width 366 height 21
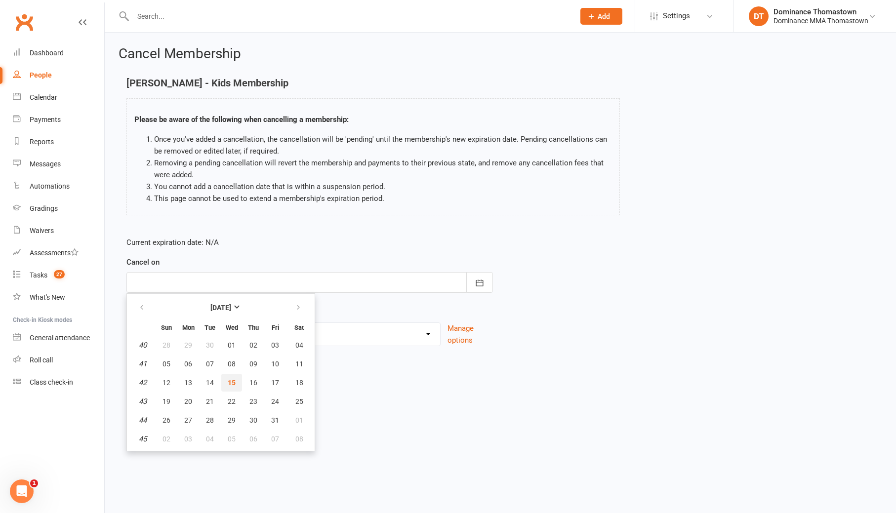
drag, startPoint x: 232, startPoint y: 388, endPoint x: 232, endPoint y: 379, distance: 9.4
click at [232, 388] on button "15" at bounding box center [231, 383] width 21 height 18
type input "[DATE]"
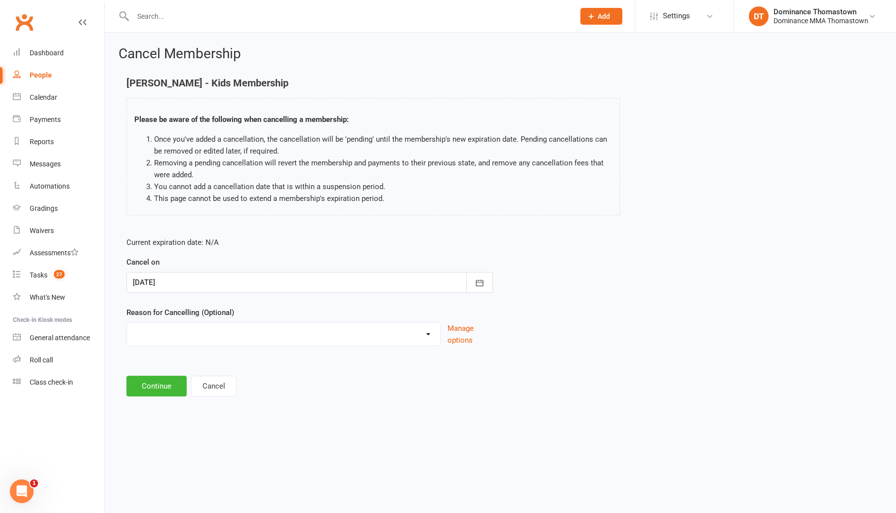
click at [218, 338] on select "Holiday Injury Other reason" at bounding box center [283, 333] width 313 height 20
select select "2"
click at [127, 323] on select "Holiday Injury Other reason" at bounding box center [283, 333] width 313 height 20
click at [193, 390] on input at bounding box center [309, 386] width 366 height 21
paste input "Not utilizing membership enough"
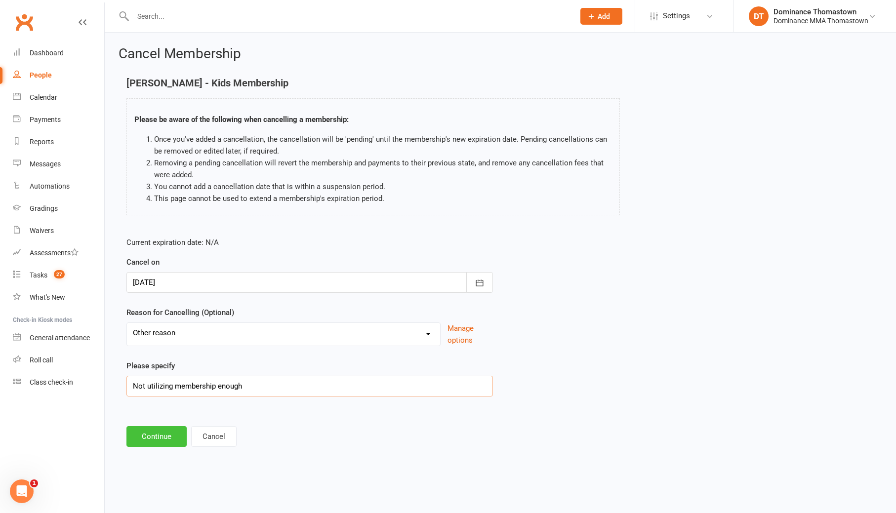
type input "Not utilizing membership enough"
click at [158, 430] on button "Continue" at bounding box center [156, 436] width 60 height 21
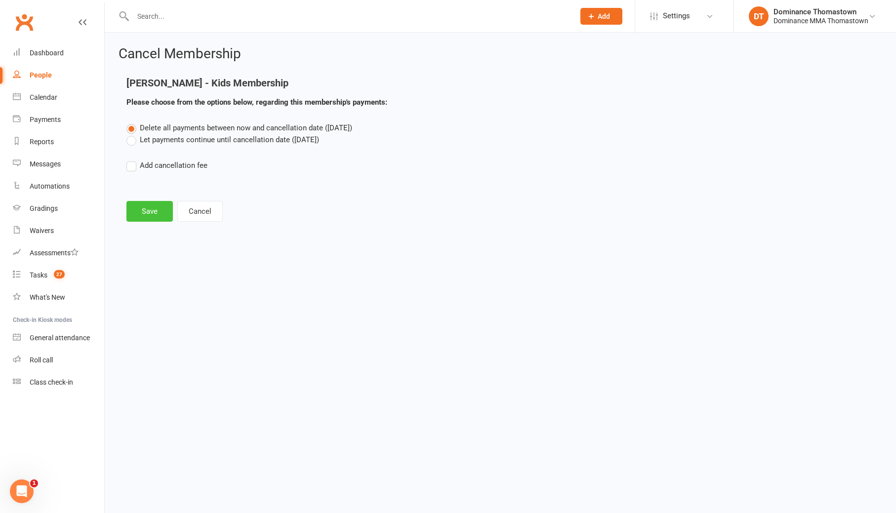
click at [157, 205] on button "Save" at bounding box center [149, 211] width 46 height 21
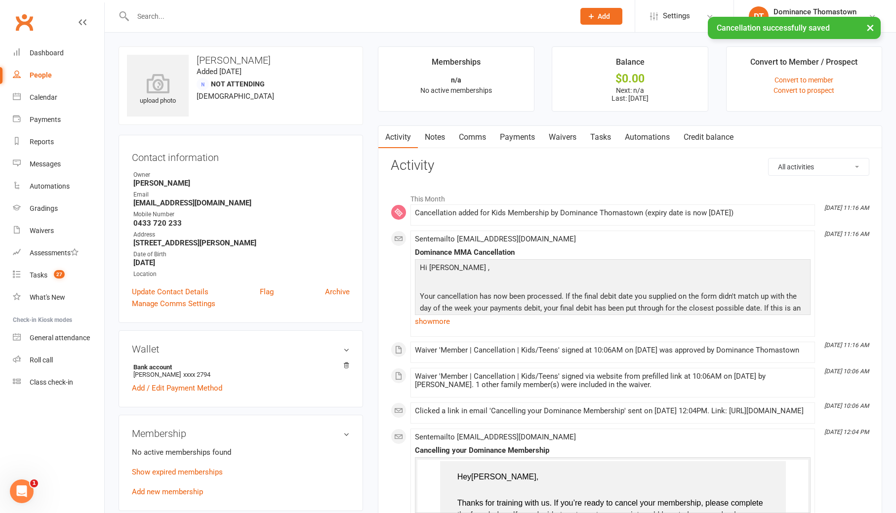
drag, startPoint x: 515, startPoint y: 130, endPoint x: 530, endPoint y: 145, distance: 21.3
click at [516, 131] on link "Payments" at bounding box center [517, 137] width 49 height 23
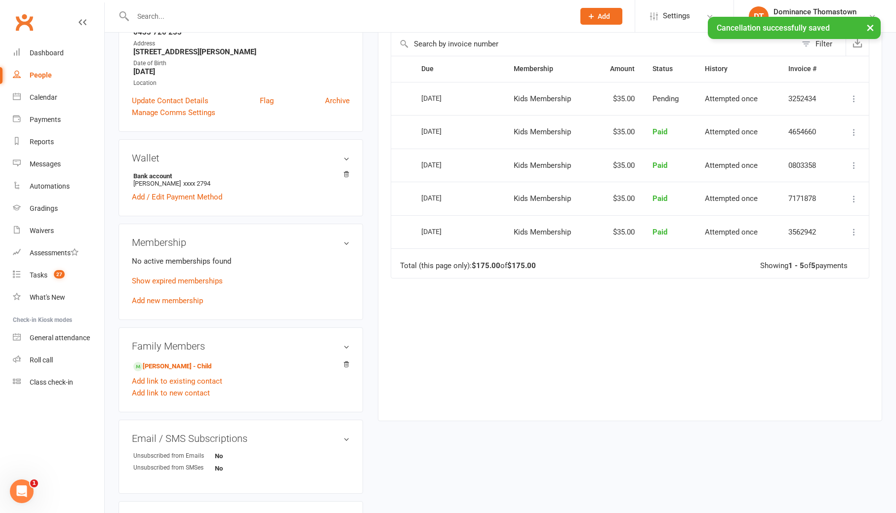
scroll to position [294, 0]
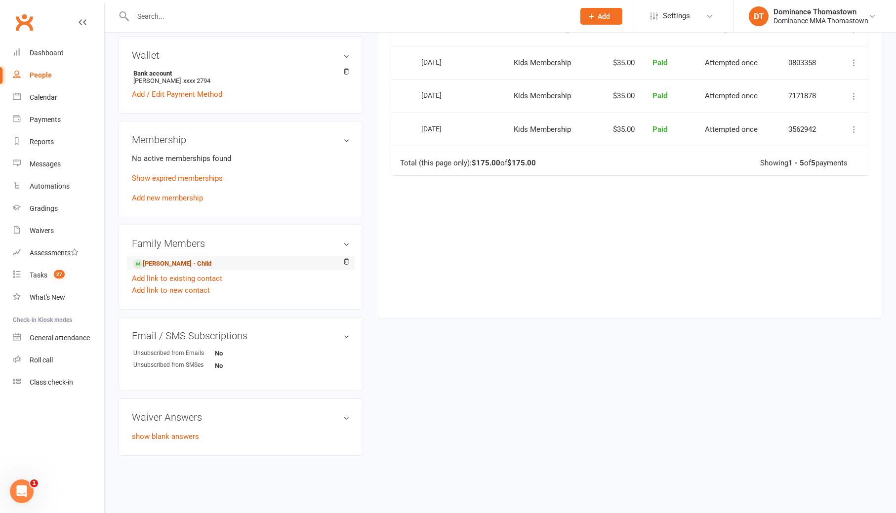
click at [182, 262] on link "[PERSON_NAME] - Child" at bounding box center [172, 264] width 78 height 10
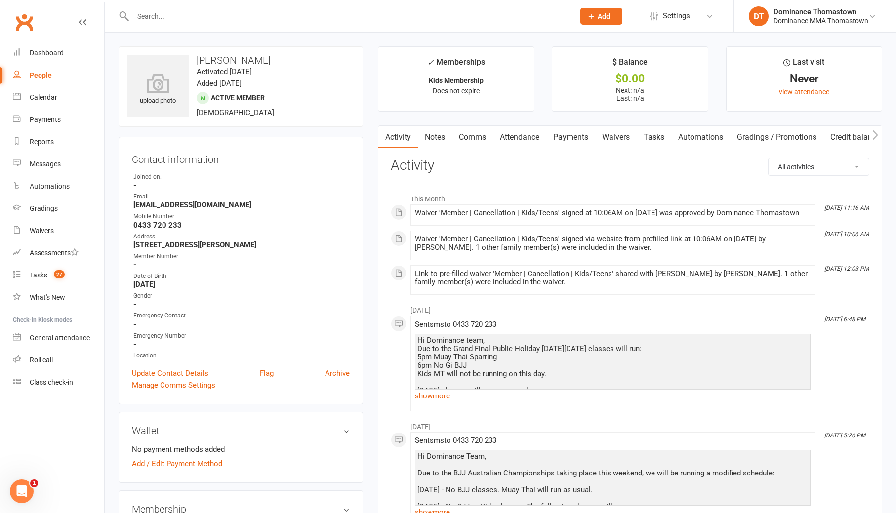
drag, startPoint x: 556, startPoint y: 135, endPoint x: 563, endPoint y: 138, distance: 7.1
click at [557, 135] on link "Payments" at bounding box center [570, 137] width 49 height 23
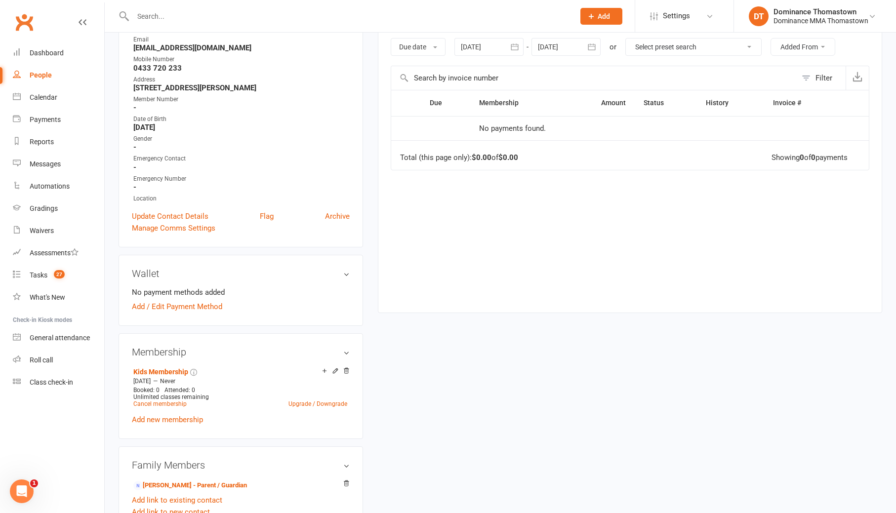
scroll to position [295, 0]
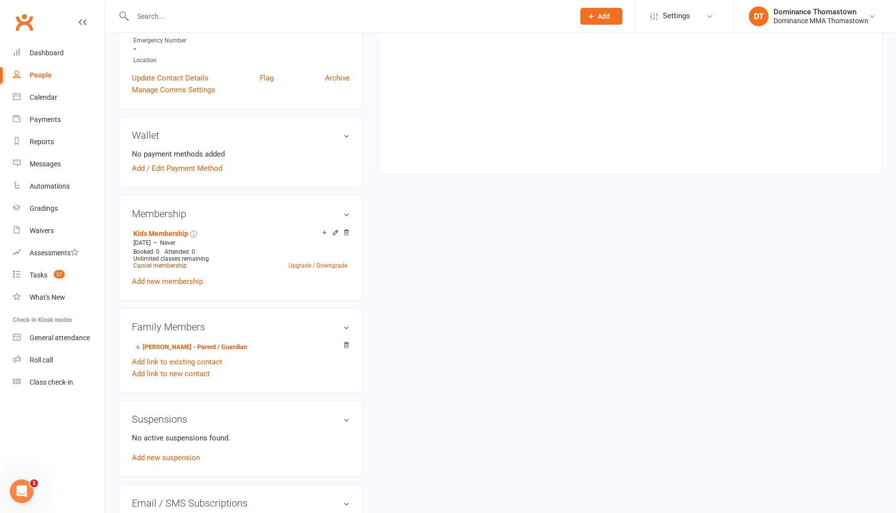
click at [169, 262] on link "Cancel membership" at bounding box center [159, 265] width 53 height 7
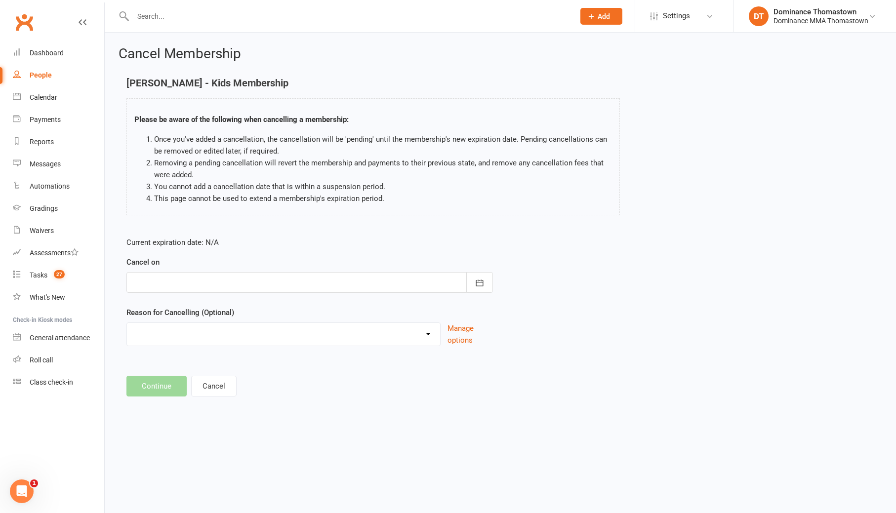
click at [233, 280] on div at bounding box center [309, 282] width 366 height 21
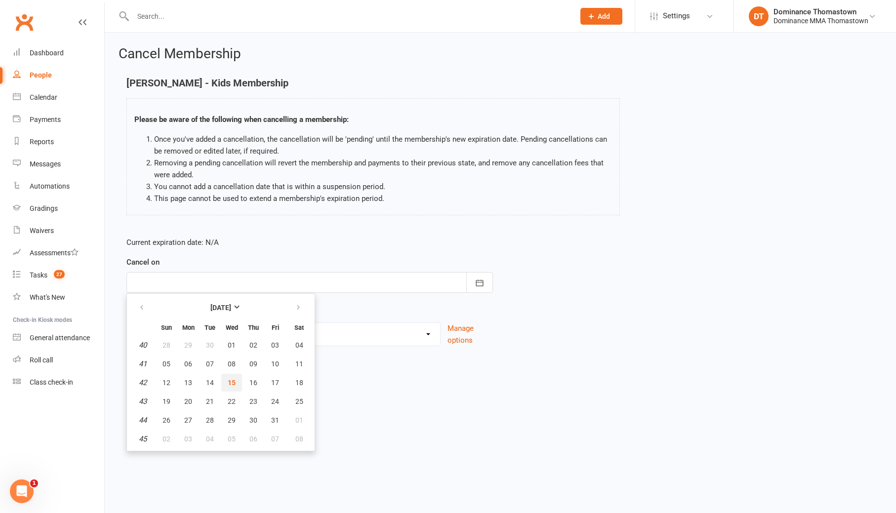
drag, startPoint x: 231, startPoint y: 379, endPoint x: 221, endPoint y: 369, distance: 14.0
click at [231, 379] on span "15" at bounding box center [232, 383] width 8 height 8
type input "[DATE]"
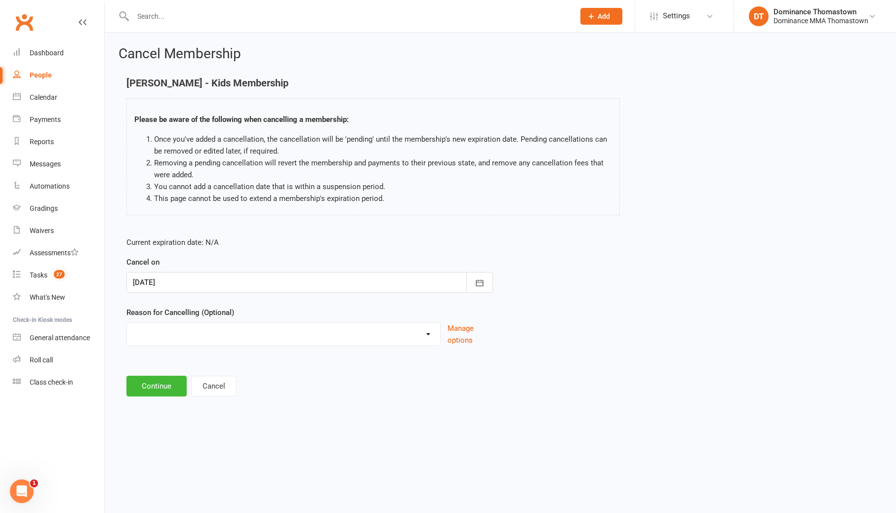
click at [210, 339] on select "Holiday Injury Other reason" at bounding box center [283, 333] width 313 height 20
select select "2"
click at [127, 323] on select "Holiday Injury Other reason" at bounding box center [283, 333] width 313 height 20
click at [196, 387] on input at bounding box center [309, 386] width 366 height 21
paste input "Not utilizing membership enough"
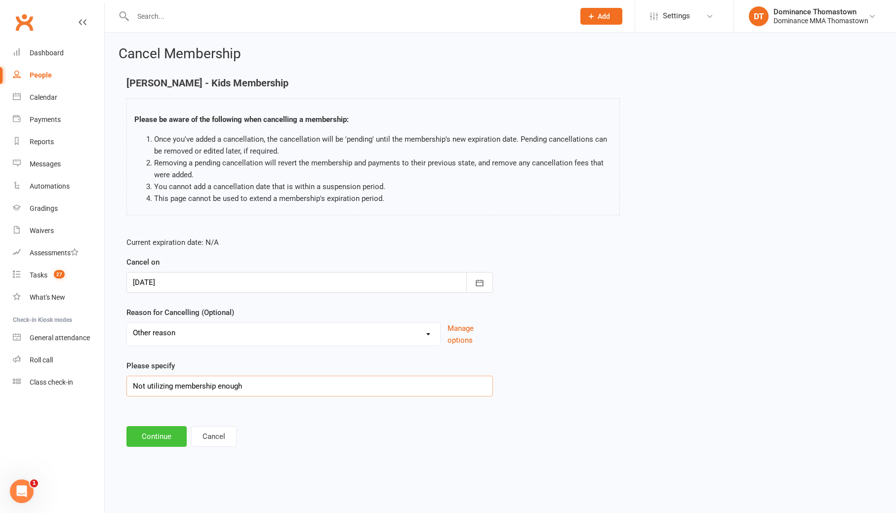
type input "Not utilizing membership enough"
click at [149, 434] on button "Continue" at bounding box center [156, 436] width 60 height 21
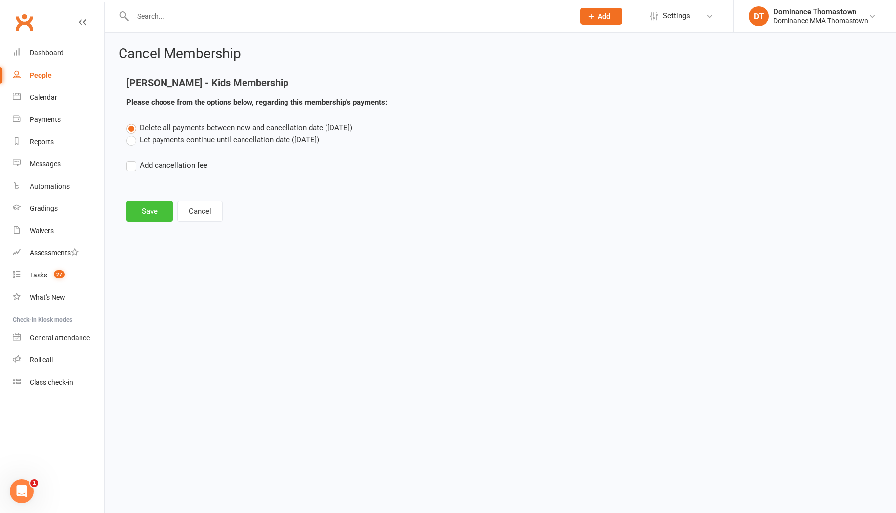
click at [154, 210] on button "Save" at bounding box center [149, 211] width 46 height 21
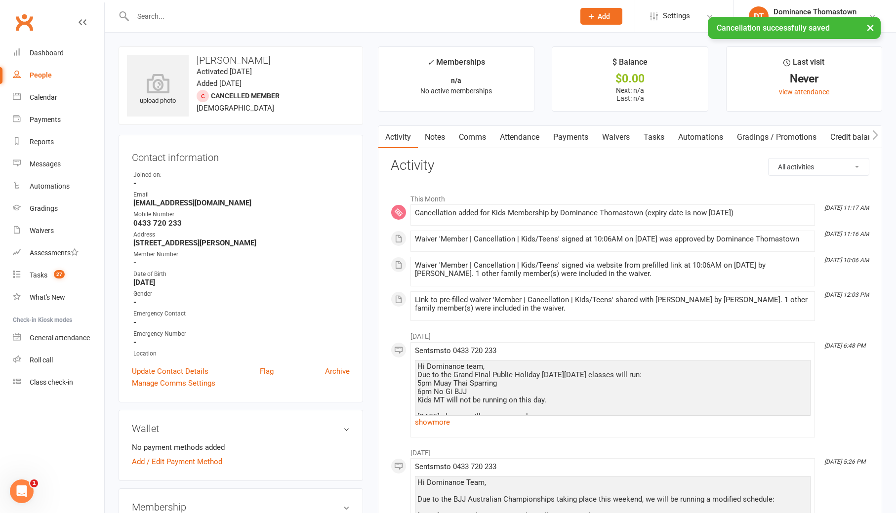
click at [649, 137] on link "Tasks" at bounding box center [654, 137] width 35 height 23
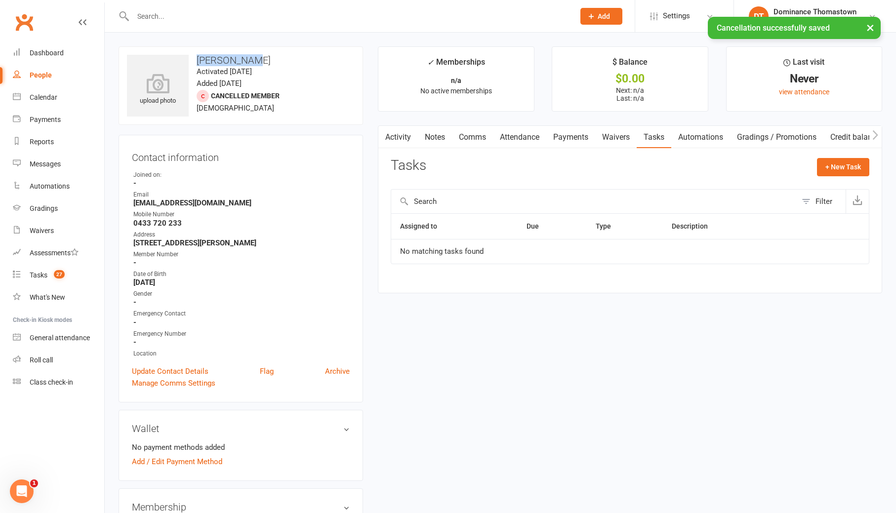
drag, startPoint x: 269, startPoint y: 60, endPoint x: 198, endPoint y: 60, distance: 71.1
click at [198, 60] on h3 "[PERSON_NAME]" at bounding box center [241, 60] width 228 height 11
copy h3 "[PERSON_NAME]"
